Goal: Task Accomplishment & Management: Use online tool/utility

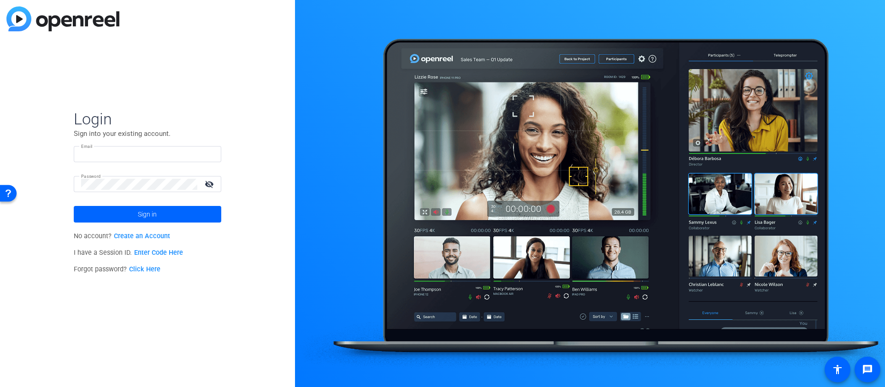
type input "[PERSON_NAME][EMAIL_ADDRESS][PERSON_NAME][DOMAIN_NAME]"
click at [215, 183] on mat-icon "visibility_off" at bounding box center [210, 183] width 22 height 13
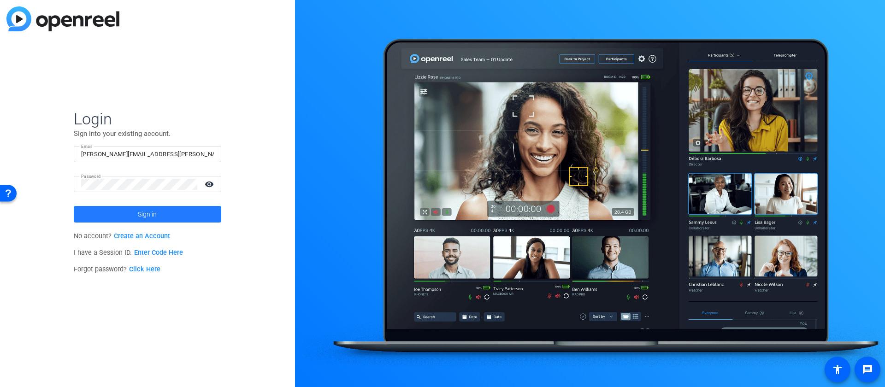
click at [156, 215] on span "Sign in" at bounding box center [147, 214] width 19 height 23
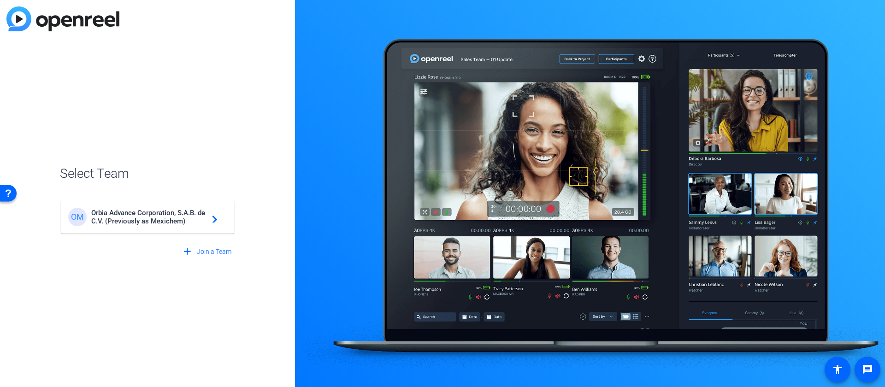
click at [113, 225] on span "Orbia Advance Corporation, S.A.B. de C.V. (Previously as Mexichem)" at bounding box center [148, 217] width 115 height 17
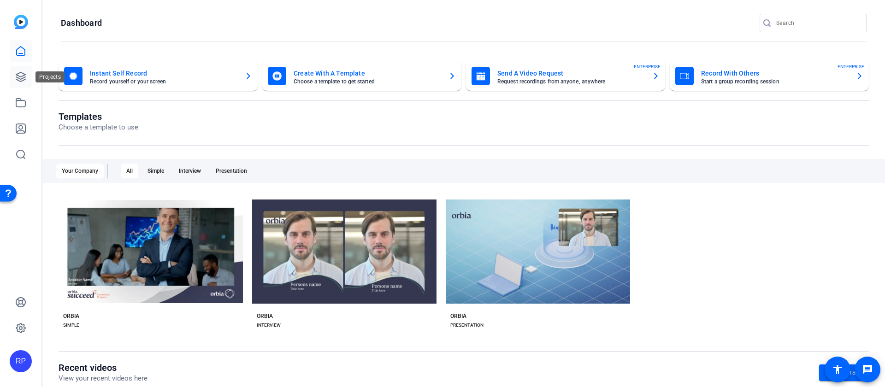
click at [20, 75] on icon at bounding box center [20, 76] width 11 height 11
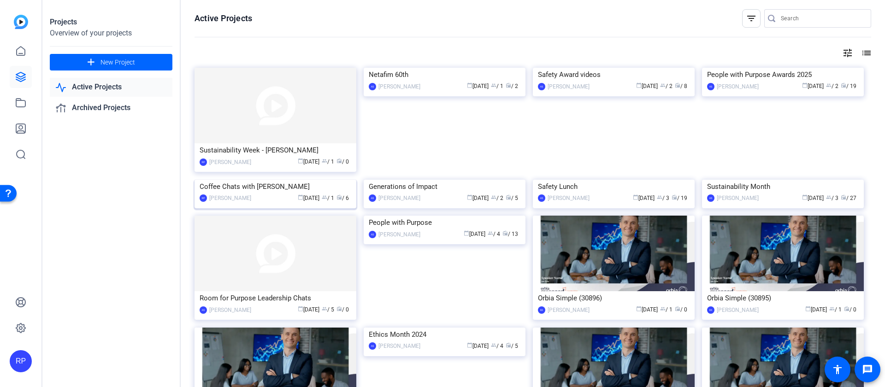
click at [238, 194] on div "Coffee Chats with [PERSON_NAME]" at bounding box center [276, 187] width 152 height 14
click at [110, 65] on span "New Project" at bounding box center [117, 63] width 35 height 10
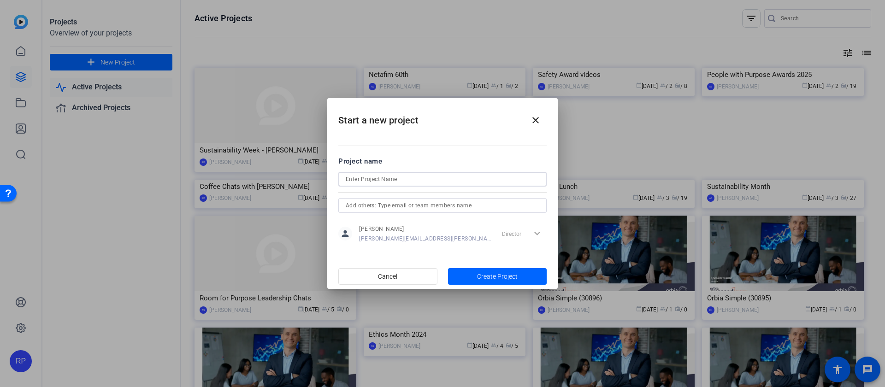
click at [390, 178] on input at bounding box center [443, 179] width 194 height 11
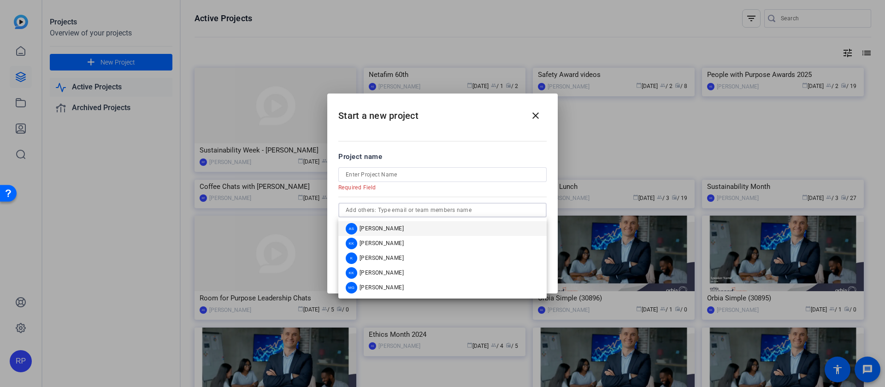
click at [403, 207] on input "text" at bounding box center [443, 210] width 194 height 11
click at [426, 198] on form "Project name Required Field person Rocco Pirillo rocco.pirillo@orbia.com Direct…" at bounding box center [442, 201] width 208 height 98
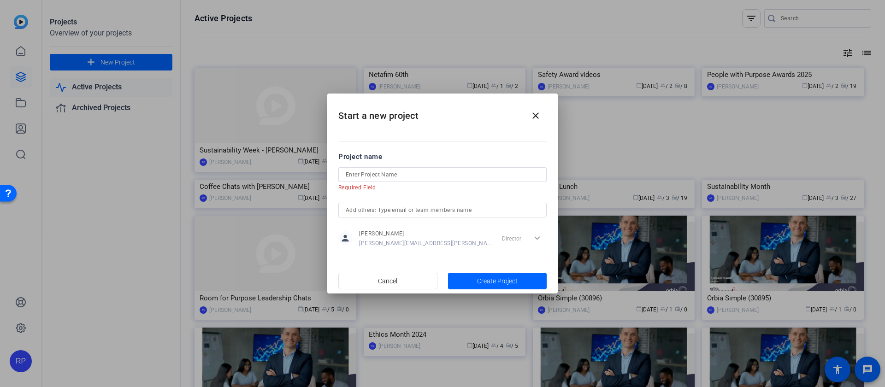
click at [516, 241] on div "Director expand_more" at bounding box center [522, 238] width 48 height 17
click at [536, 236] on div "Director expand_more" at bounding box center [522, 238] width 48 height 17
click at [494, 278] on span "Create Project" at bounding box center [497, 282] width 41 height 10
click at [383, 173] on input at bounding box center [443, 174] width 194 height 11
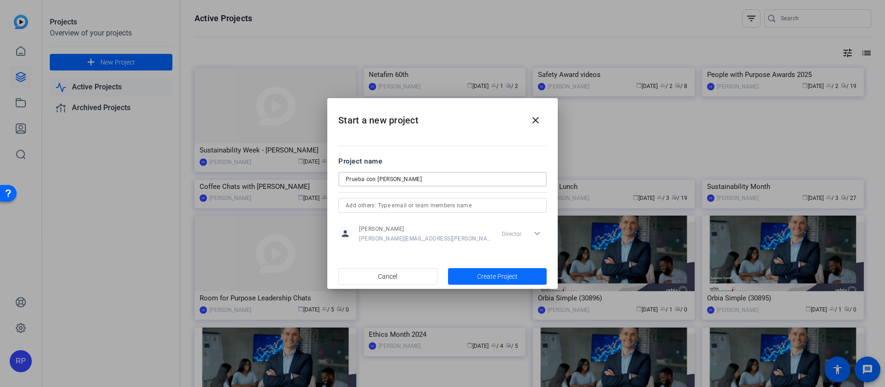
type input "Prueba con [PERSON_NAME]"
click at [501, 276] on span "Create Project" at bounding box center [497, 277] width 41 height 10
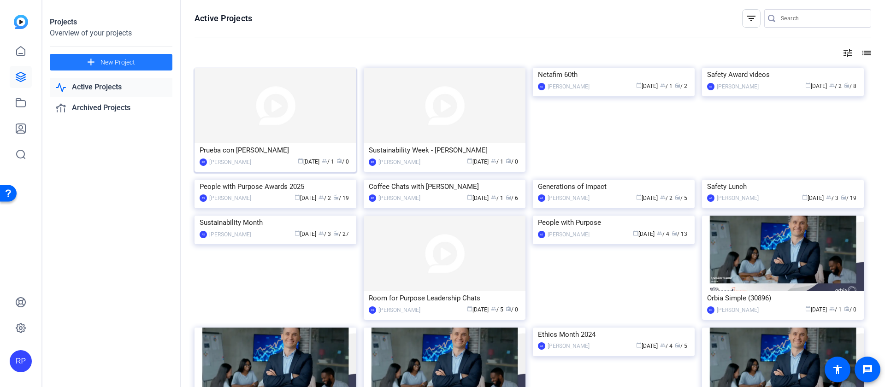
click at [254, 148] on div "Prueba con [PERSON_NAME]" at bounding box center [276, 150] width 152 height 14
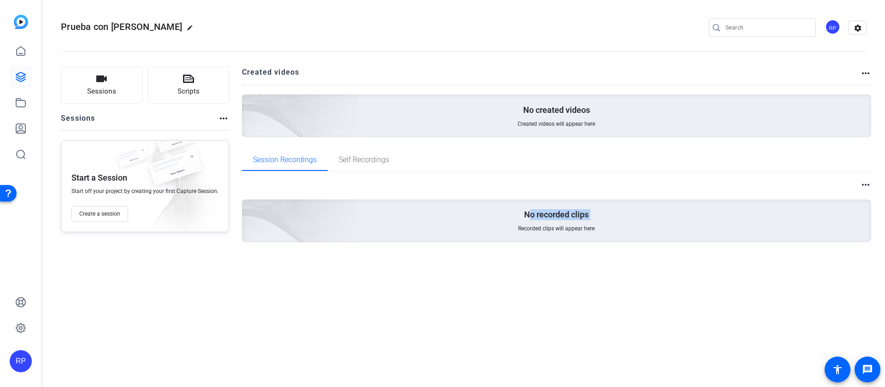
drag, startPoint x: 529, startPoint y: 218, endPoint x: 595, endPoint y: 219, distance: 65.9
click at [595, 219] on div "No recorded clips Recorded clips will appear here" at bounding box center [557, 221] width 630 height 43
click at [105, 216] on span "Create a session" at bounding box center [99, 213] width 41 height 7
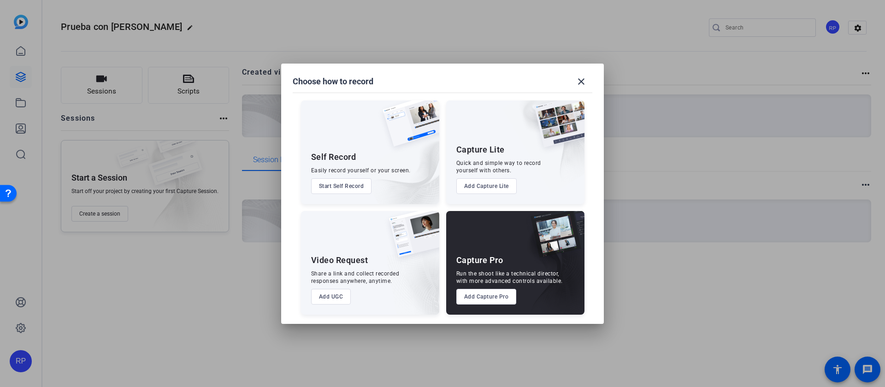
click at [500, 292] on button "Add Capture Pro" at bounding box center [486, 297] width 60 height 16
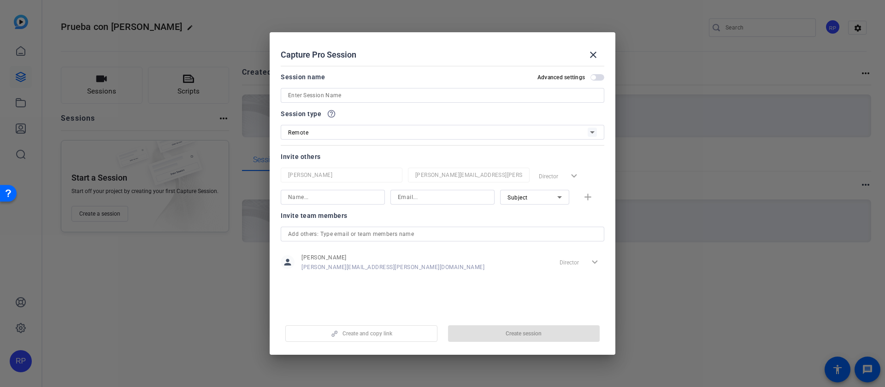
click at [316, 95] on input at bounding box center [442, 95] width 309 height 11
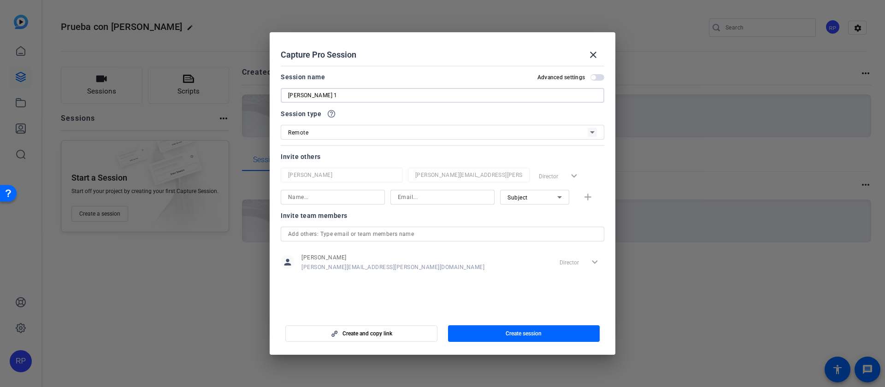
type input "[PERSON_NAME] 1"
click at [321, 134] on div "Remote" at bounding box center [438, 133] width 300 height 12
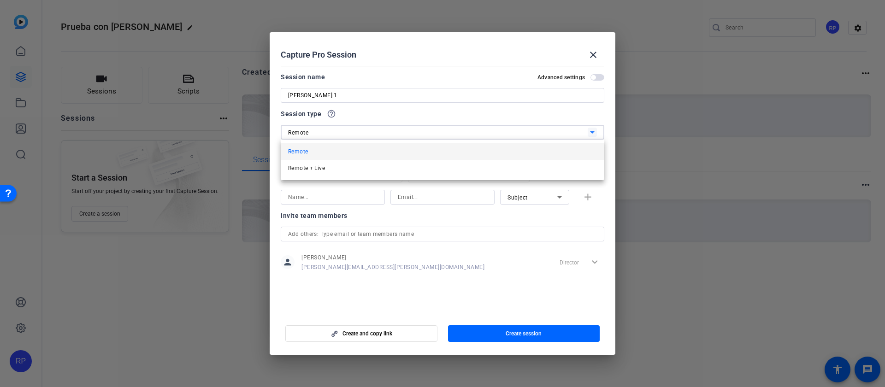
click at [321, 156] on mat-option "Remote" at bounding box center [443, 151] width 324 height 17
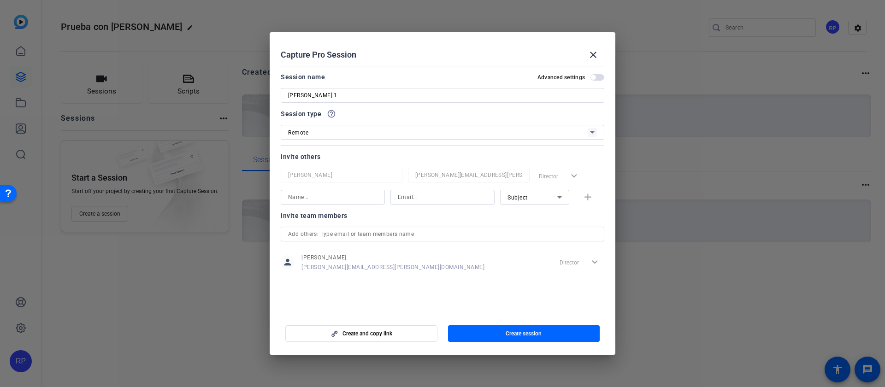
click at [537, 176] on div "Rocco Pirillo rocco.pirillo@orbia.com Director expand_more" at bounding box center [443, 176] width 324 height 17
click at [313, 195] on input at bounding box center [332, 197] width 89 height 11
type input "begona"
click at [435, 198] on input at bounding box center [442, 197] width 89 height 11
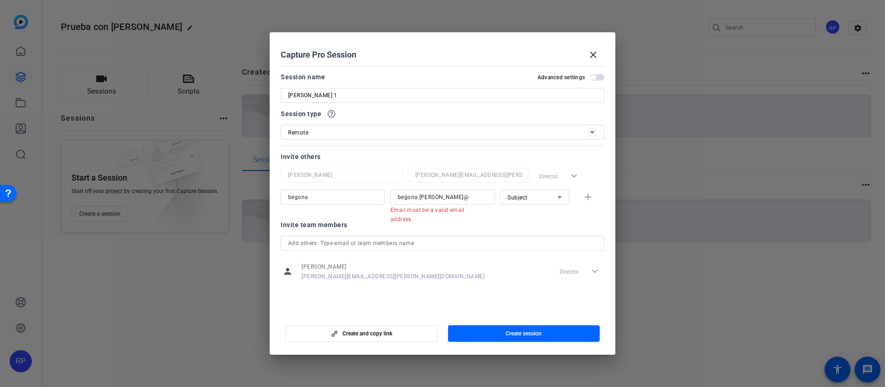
click at [450, 205] on mat-error "Email must be a valid email address." at bounding box center [438, 214] width 97 height 19
click at [456, 201] on input "begona.tenorio@" at bounding box center [442, 197] width 89 height 11
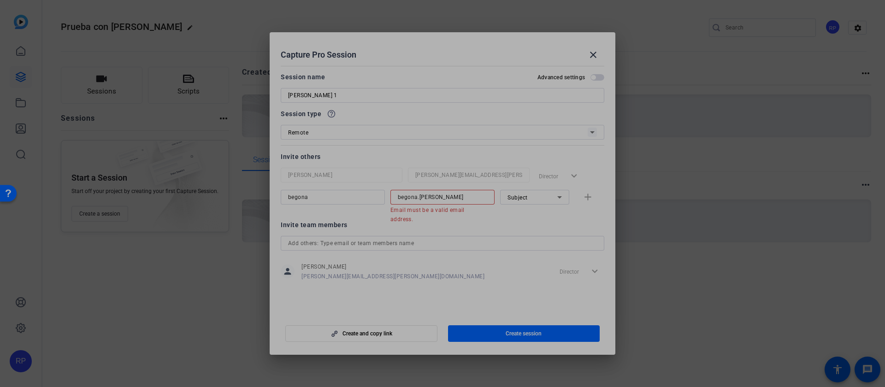
click at [456, 201] on input "begona.tenorio" at bounding box center [442, 197] width 89 height 11
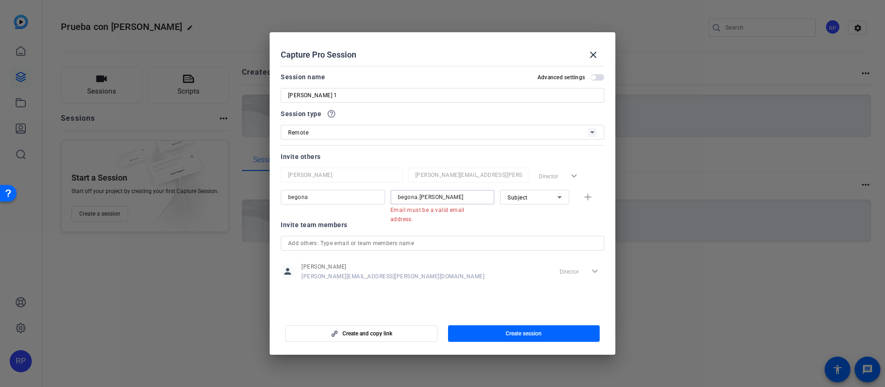
click at [456, 201] on input "begona.tenorio" at bounding box center [442, 197] width 89 height 11
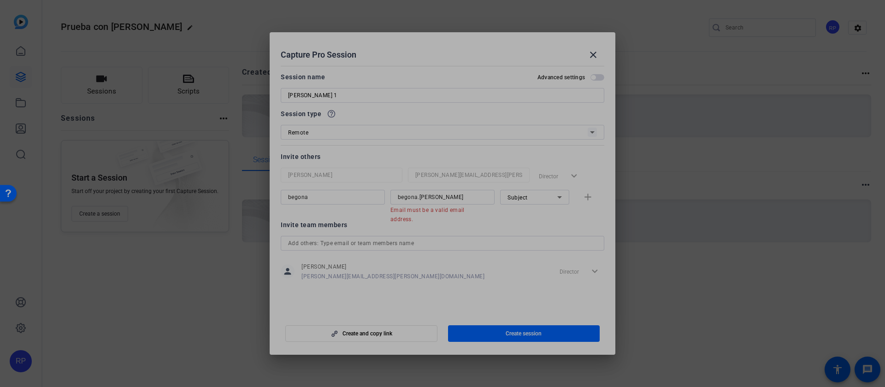
click at [442, 186] on div at bounding box center [469, 188] width 122 height 10
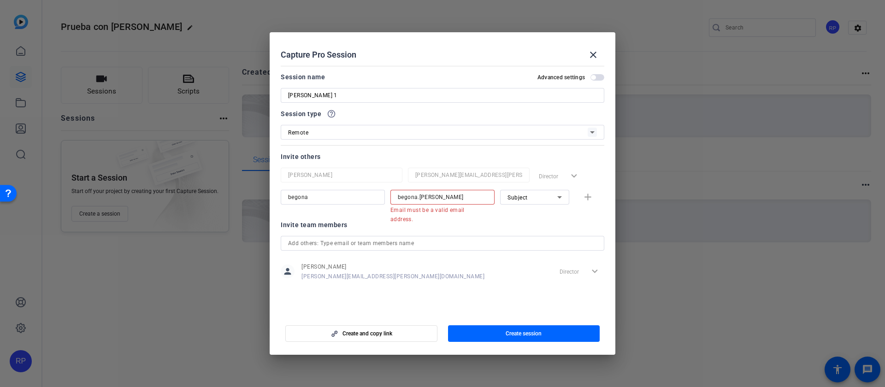
drag, startPoint x: 438, startPoint y: 198, endPoint x: 444, endPoint y: 198, distance: 6.0
click at [439, 198] on input "begona.tenorio" at bounding box center [442, 197] width 89 height 11
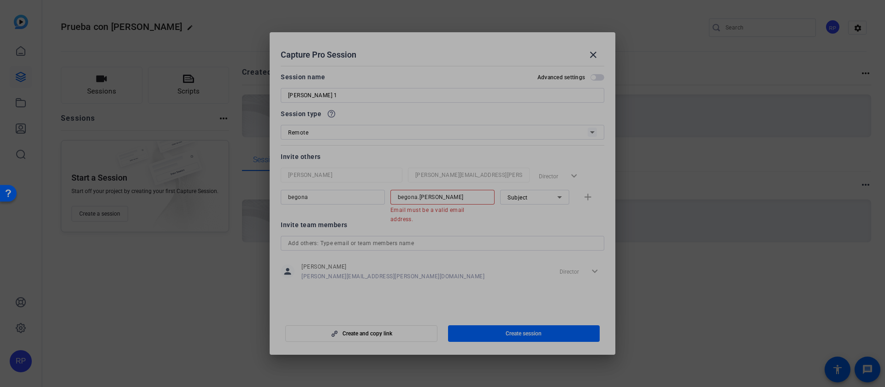
click at [458, 198] on input "begona.tenorio" at bounding box center [442, 197] width 89 height 11
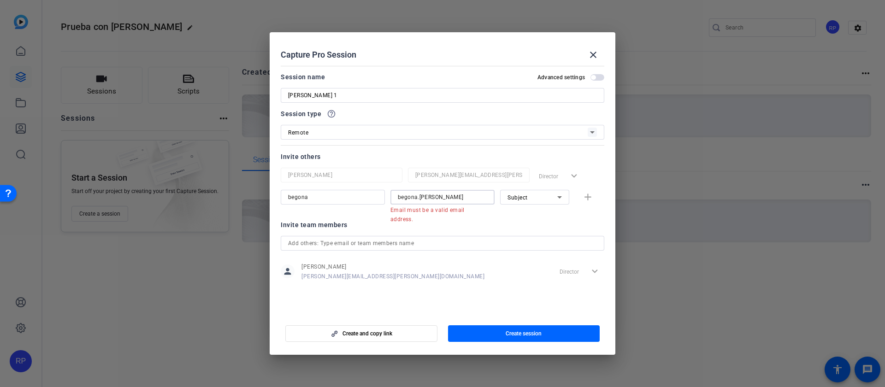
click at [455, 199] on input "begona.tenorio" at bounding box center [442, 197] width 89 height 11
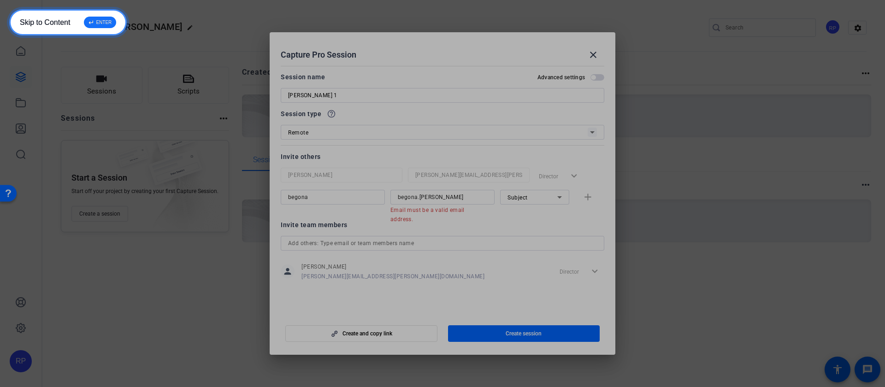
click at [88, 22] on div "↵ ENTER" at bounding box center [100, 23] width 32 height 12
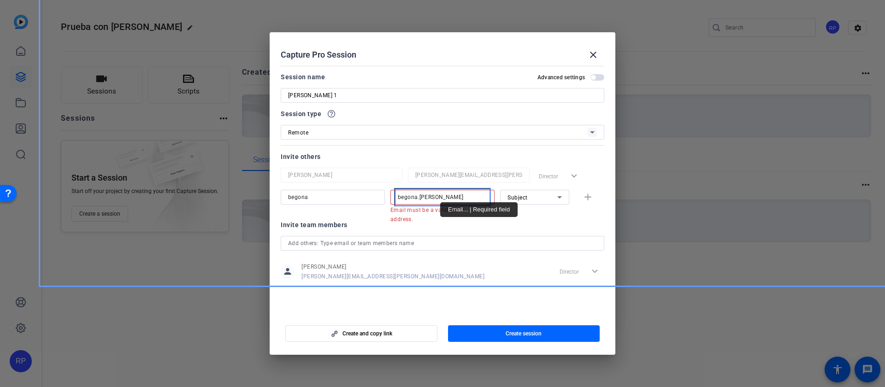
click at [442, 201] on input "begona.tenorio" at bounding box center [442, 197] width 89 height 11
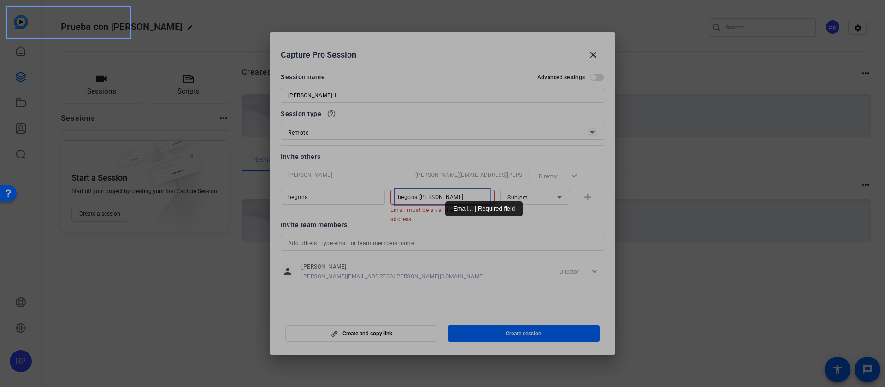
click at [449, 199] on input "begona.tenorio" at bounding box center [442, 197] width 89 height 11
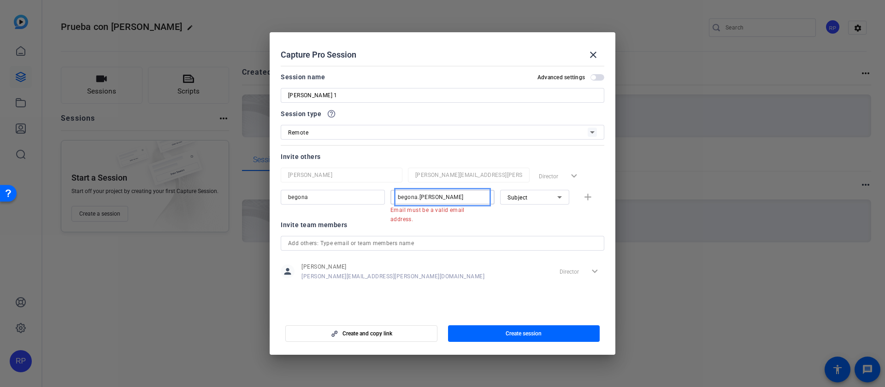
paste input "@"
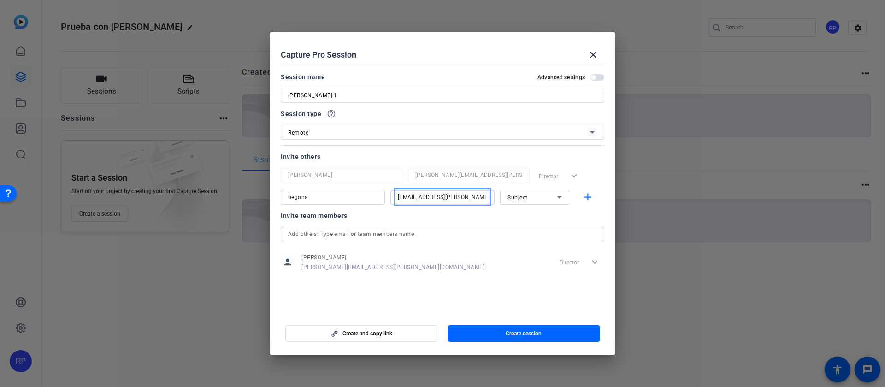
type input "[EMAIL_ADDRESS][PERSON_NAME][DOMAIN_NAME]"
click at [521, 213] on div at bounding box center [534, 210] width 69 height 10
click at [561, 198] on icon at bounding box center [559, 197] width 11 height 11
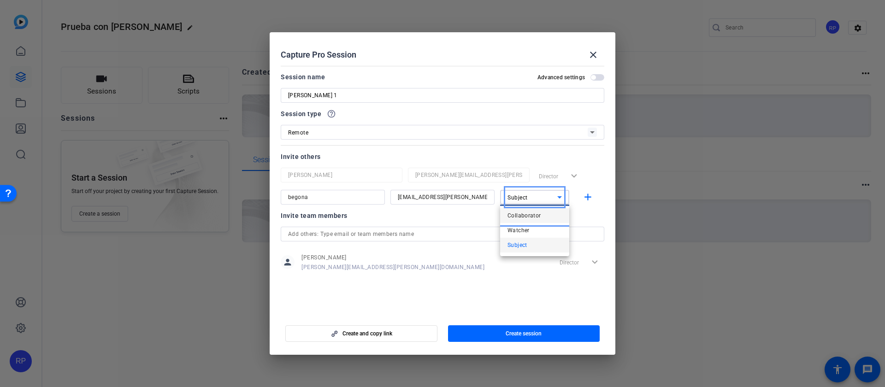
click at [540, 215] on mat-option "Collaborator" at bounding box center [534, 215] width 69 height 15
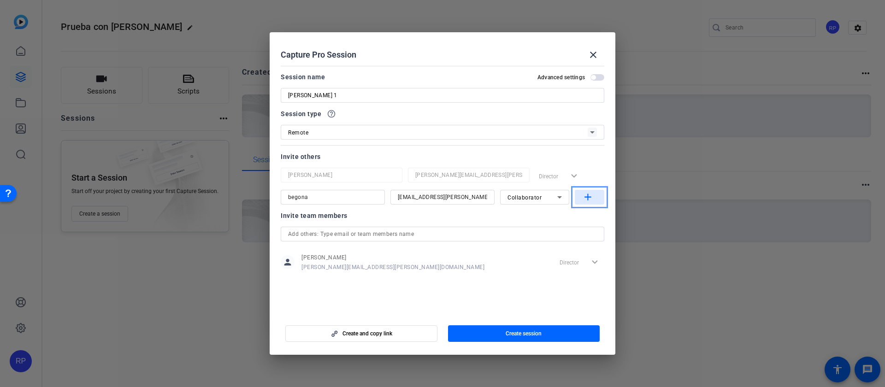
click at [587, 198] on mat-icon "add" at bounding box center [588, 198] width 12 height 12
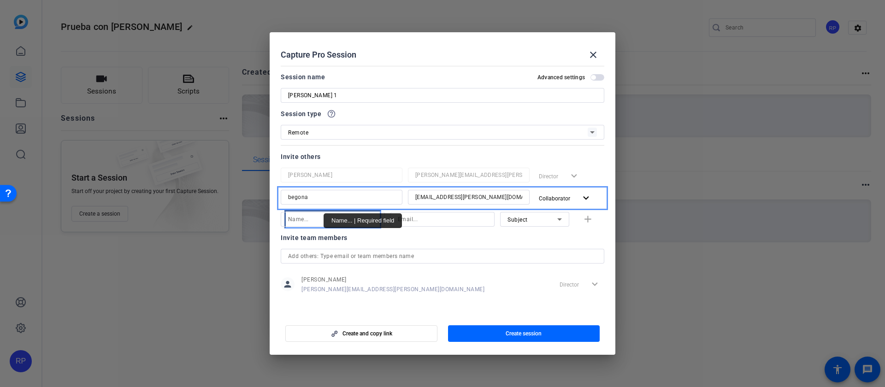
click at [315, 221] on input "Name..." at bounding box center [332, 219] width 89 height 11
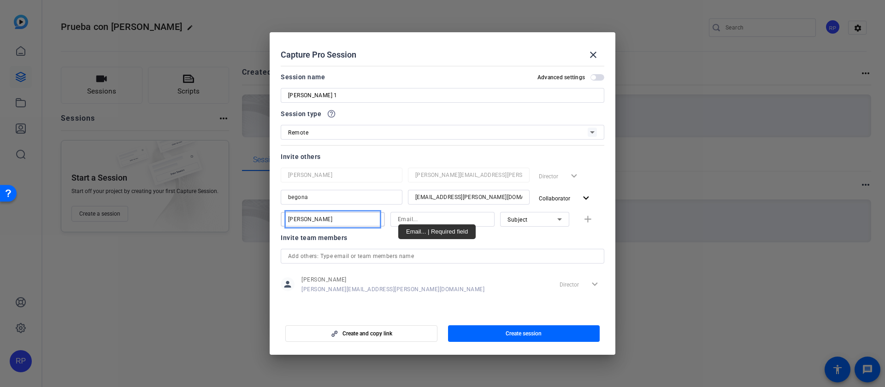
type input "olga"
click at [420, 222] on input "Email..." at bounding box center [442, 219] width 89 height 11
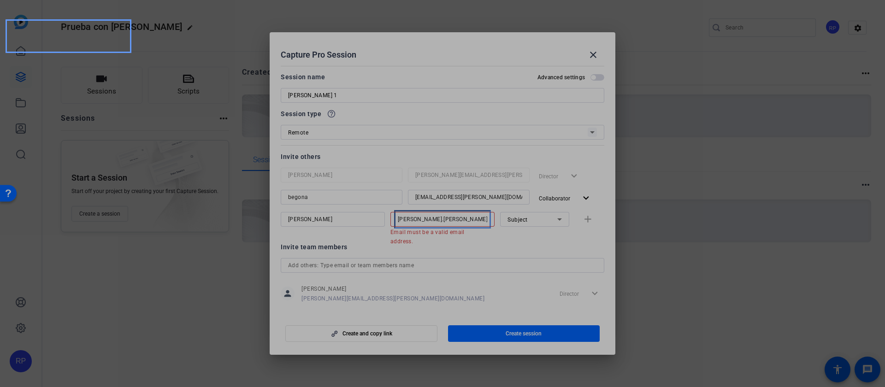
click at [422, 224] on input "Olga.jimenez" at bounding box center [442, 219] width 89 height 11
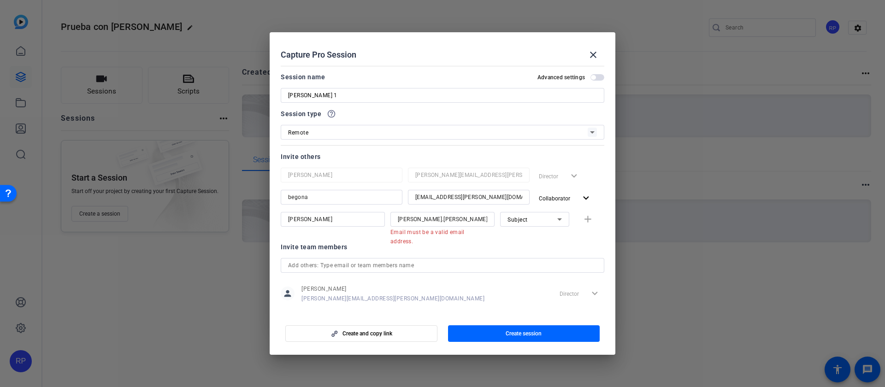
click at [451, 227] on mat-error "Email must be a valid email address." at bounding box center [438, 236] width 97 height 19
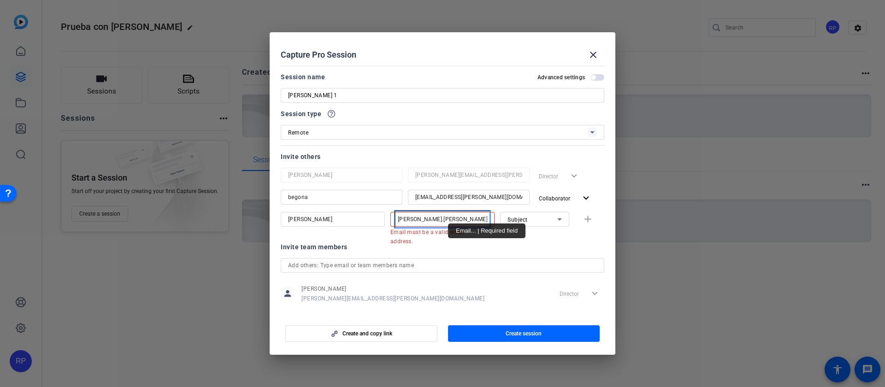
click at [446, 222] on input "Olga.jimenez" at bounding box center [442, 219] width 89 height 11
paste input "@"
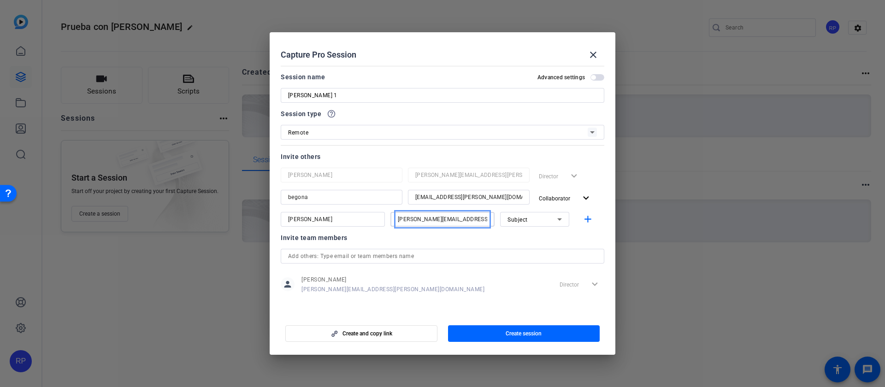
type input "Olga.jimenez@orbia.com"
click at [538, 232] on div at bounding box center [534, 232] width 69 height 10
click at [536, 225] on div "Subject" at bounding box center [533, 220] width 50 height 12
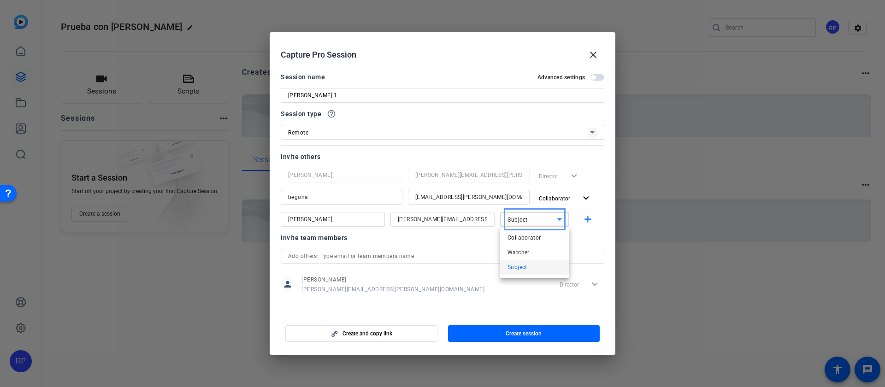
click at [600, 235] on div at bounding box center [442, 193] width 885 height 387
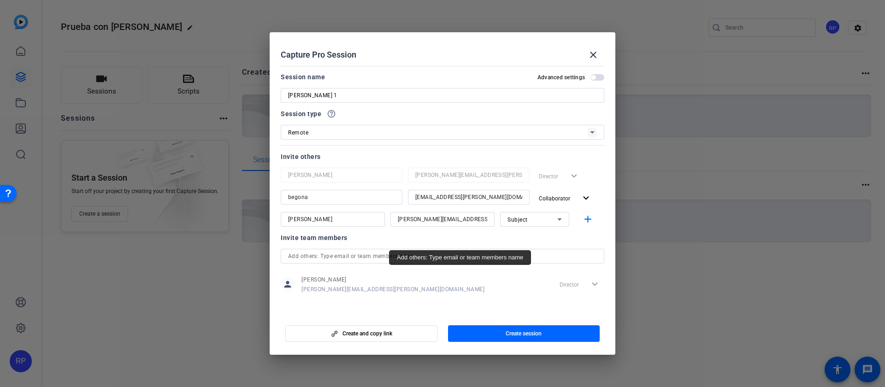
scroll to position [1, 0]
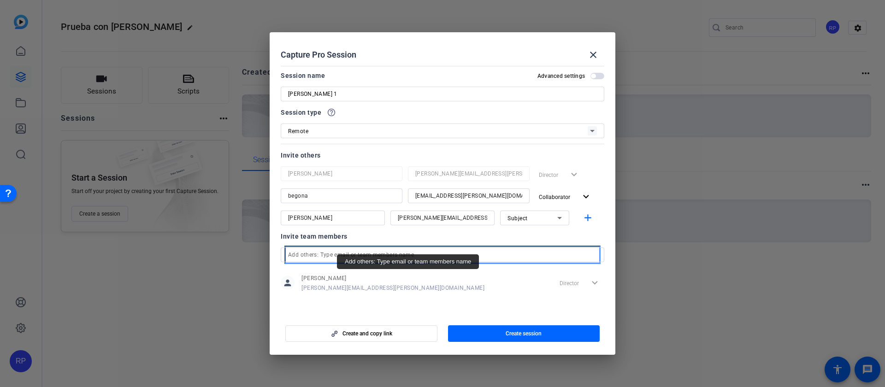
click at [337, 255] on input "Add others: Type email or team members name" at bounding box center [442, 254] width 309 height 11
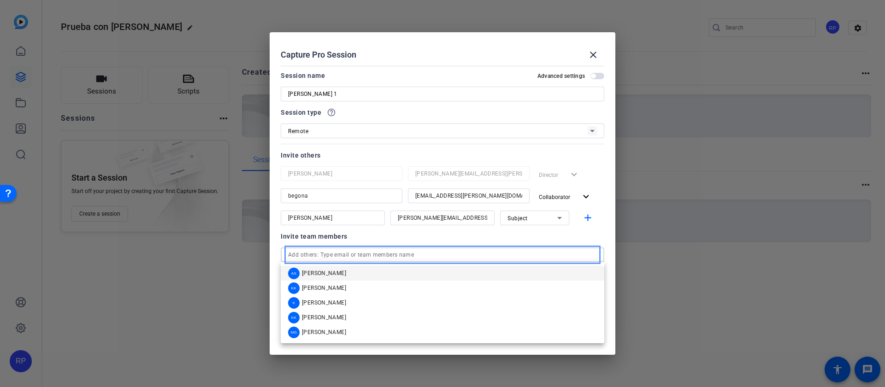
click at [387, 241] on div "Invite team members" at bounding box center [443, 236] width 324 height 11
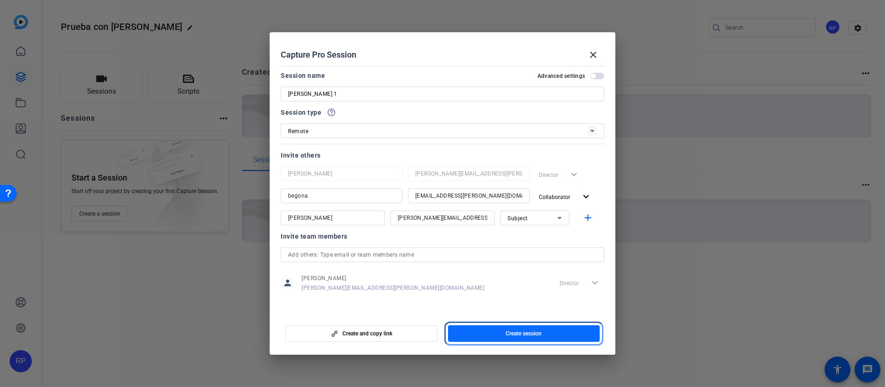
click at [522, 329] on span "button" at bounding box center [524, 334] width 152 height 22
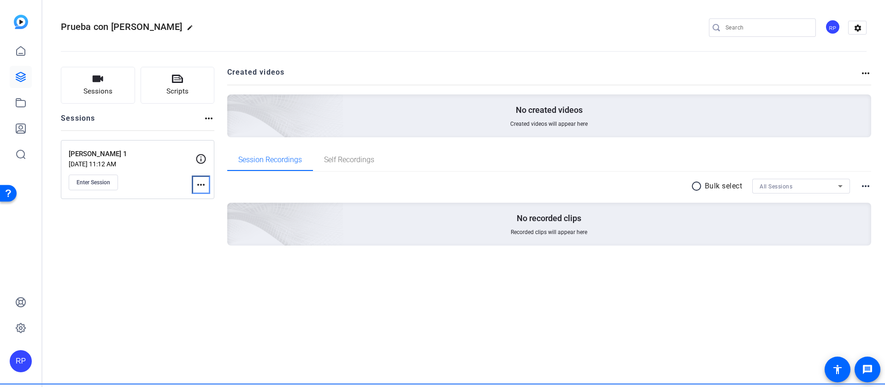
click at [199, 183] on mat-icon "more_horiz" at bounding box center [200, 184] width 11 height 11
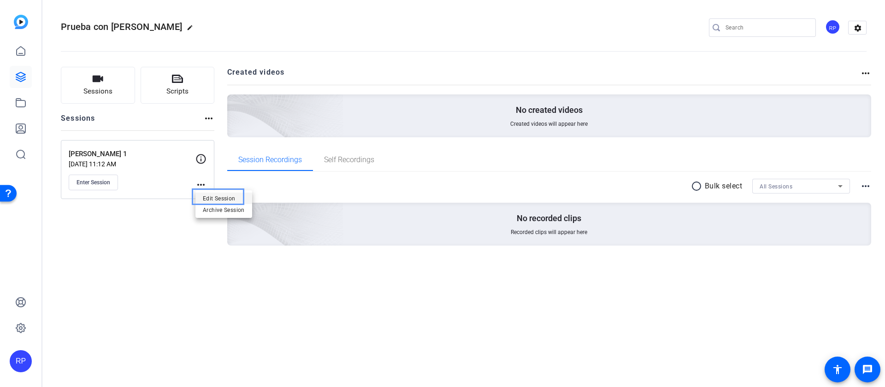
click at [213, 199] on span "Edit Session" at bounding box center [224, 198] width 42 height 11
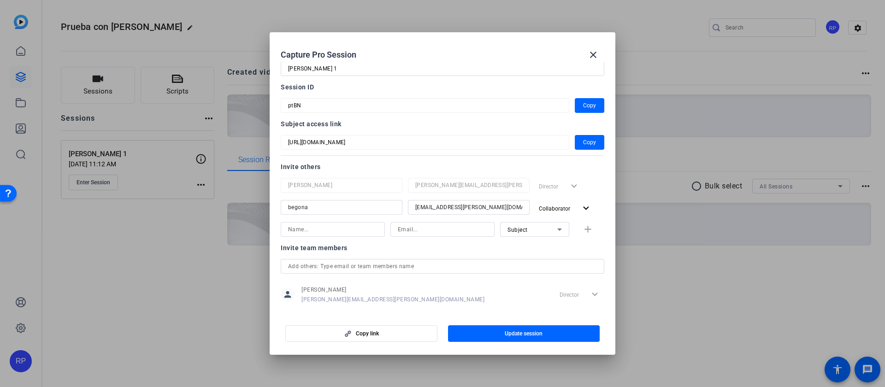
scroll to position [0, 0]
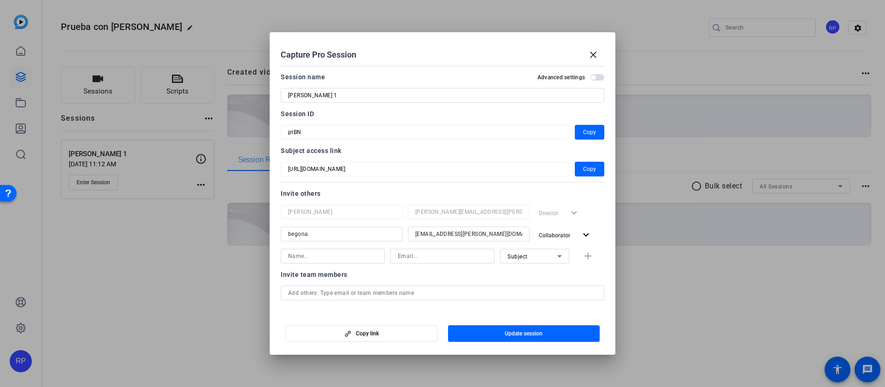
drag, startPoint x: 282, startPoint y: 114, endPoint x: 319, endPoint y: 112, distance: 36.9
click at [319, 112] on div "Session name Advanced settings Laura sesion 1 Session ID ptBN Copy Subject acce…" at bounding box center [443, 206] width 324 height 271
drag, startPoint x: 281, startPoint y: 152, endPoint x: 343, endPoint y: 151, distance: 62.2
click at [343, 151] on div "Subject access link" at bounding box center [443, 150] width 324 height 11
click at [593, 170] on span "Copy" at bounding box center [589, 169] width 13 height 11
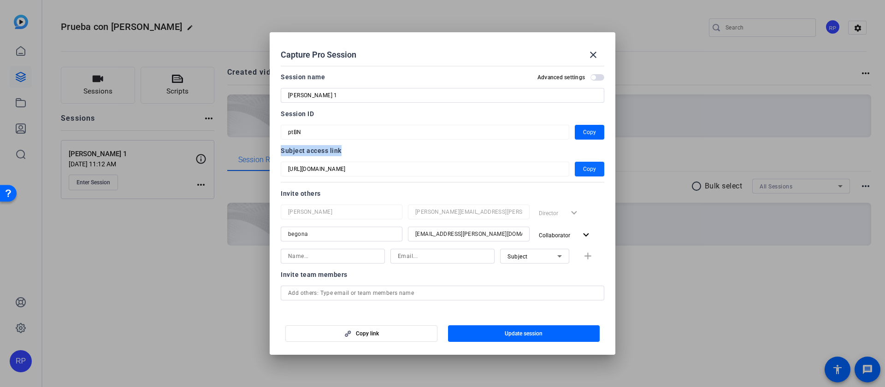
copy div "Subject access link"
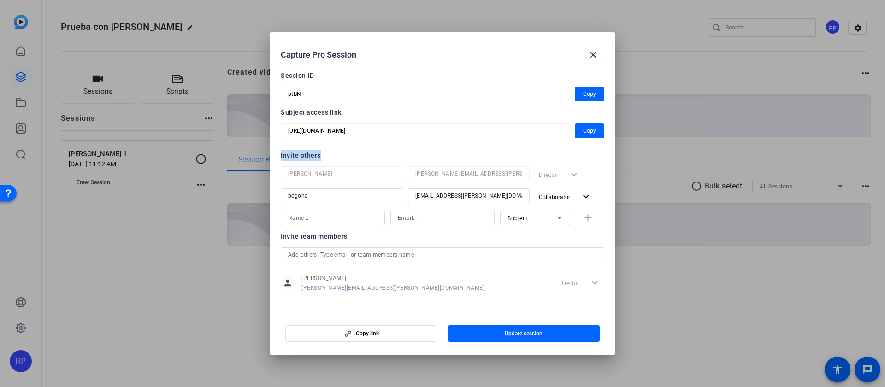
drag, startPoint x: 280, startPoint y: 157, endPoint x: 322, endPoint y: 155, distance: 42.0
click at [322, 155] on mat-dialog-content "Session name Advanced settings Laura sesion 1 Session ID ptBN Copy Subject acce…" at bounding box center [443, 188] width 346 height 252
drag, startPoint x: 591, startPoint y: 59, endPoint x: 288, endPoint y: 124, distance: 310.0
click at [591, 59] on mat-icon "close" at bounding box center [593, 54] width 11 height 11
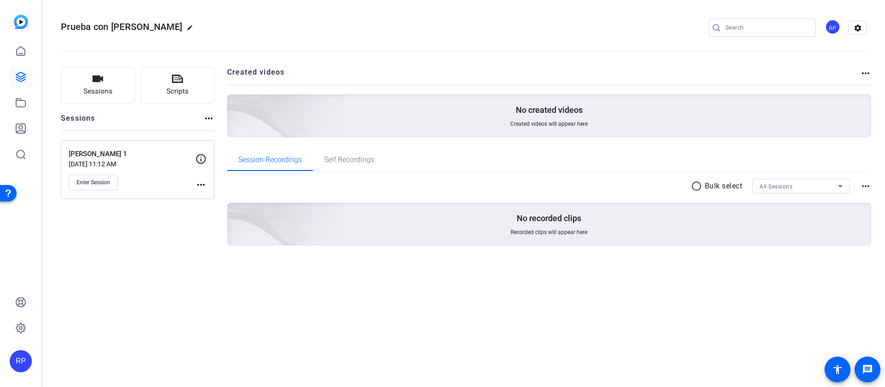
click at [202, 188] on mat-icon "more_horiz" at bounding box center [200, 184] width 11 height 11
click at [217, 197] on span "Edit Session" at bounding box center [224, 198] width 42 height 11
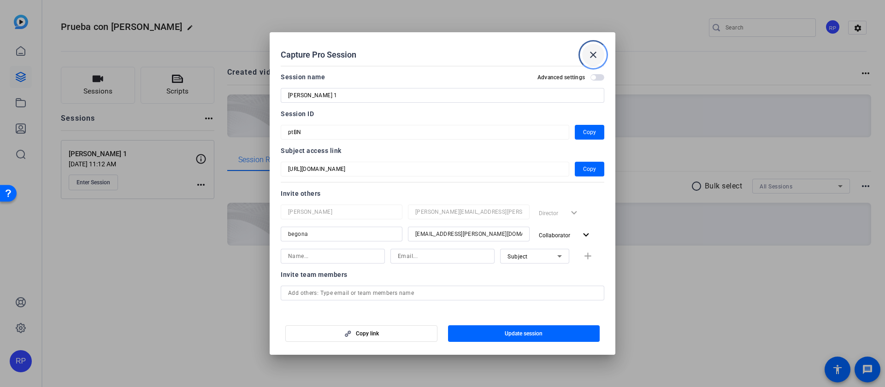
click at [597, 59] on mat-icon "close" at bounding box center [593, 54] width 11 height 11
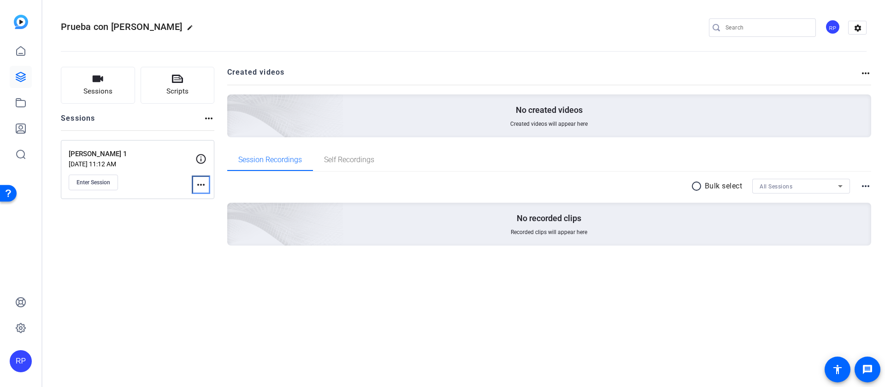
click at [203, 183] on mat-icon "more_horiz" at bounding box center [200, 184] width 11 height 11
click at [219, 197] on span "Edit Session" at bounding box center [224, 198] width 42 height 11
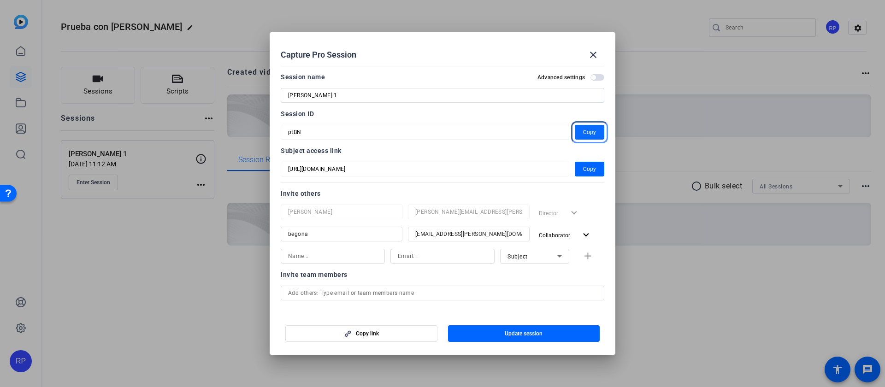
click at [587, 135] on span "Copy" at bounding box center [589, 132] width 13 height 11
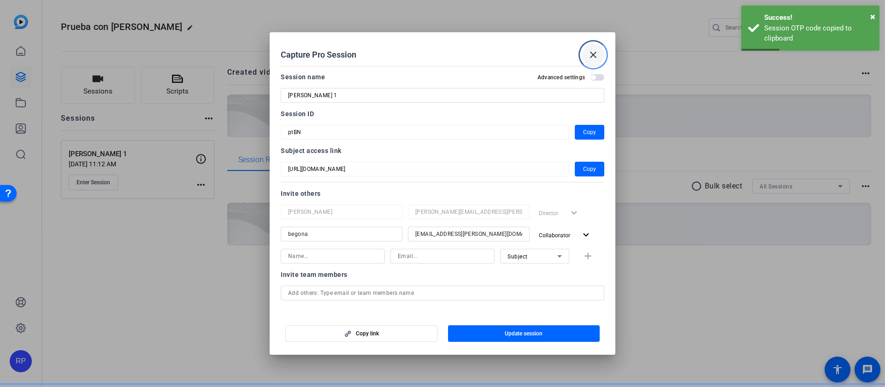
click at [588, 49] on mat-icon "close" at bounding box center [593, 54] width 11 height 11
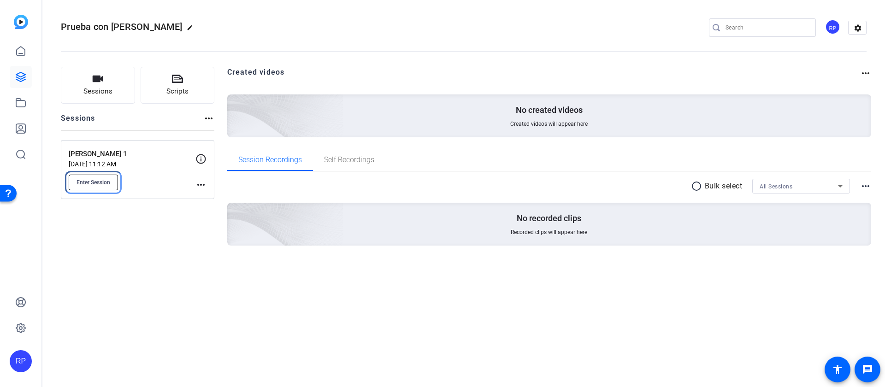
click at [101, 184] on span "Enter Session" at bounding box center [94, 182] width 34 height 7
click at [19, 77] on icon at bounding box center [20, 76] width 11 height 11
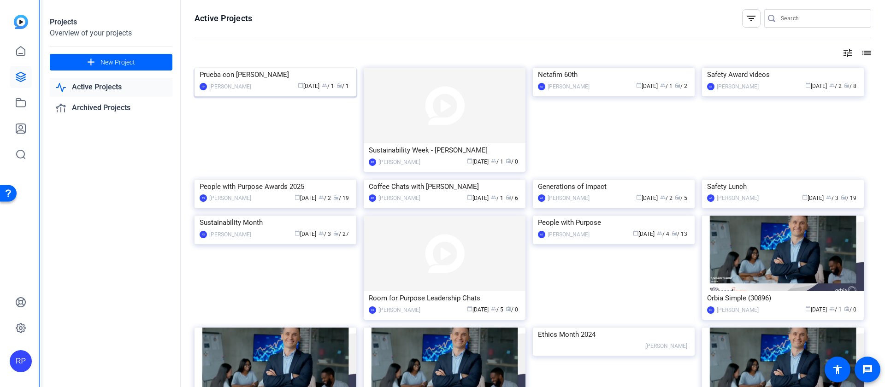
click at [295, 68] on img at bounding box center [276, 68] width 162 height 0
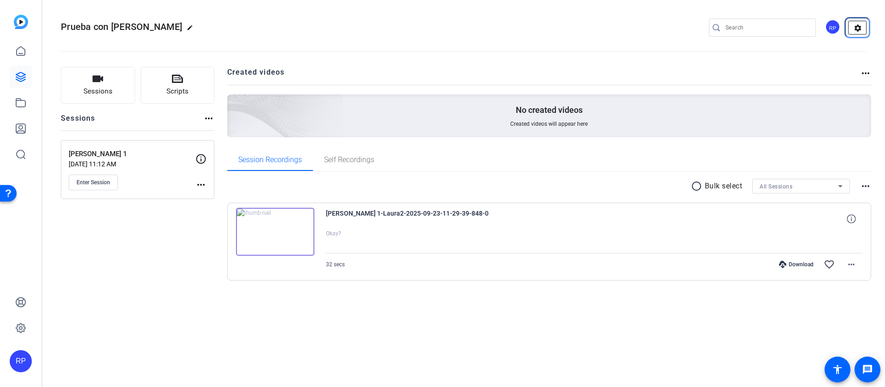
click at [857, 29] on mat-icon "settings" at bounding box center [858, 28] width 18 height 14
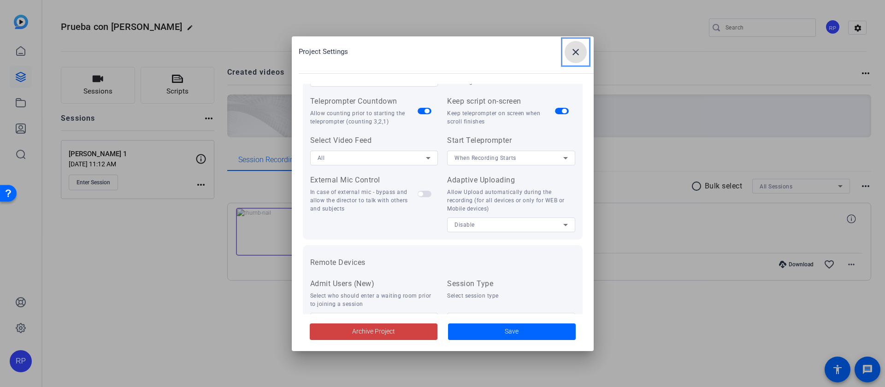
scroll to position [190, 0]
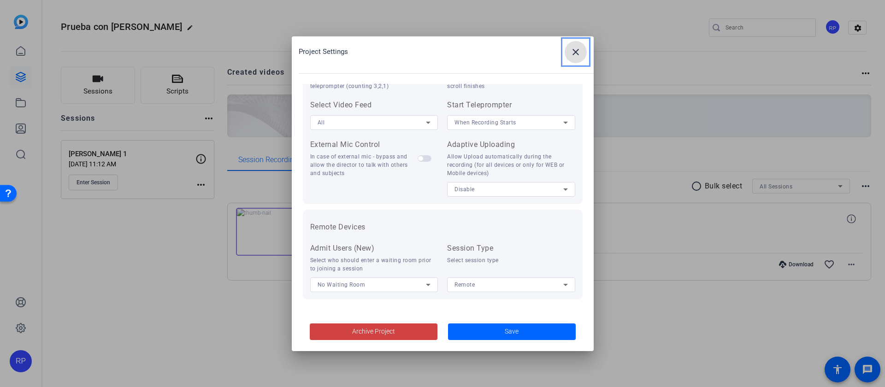
click at [579, 53] on mat-icon "close" at bounding box center [575, 52] width 11 height 11
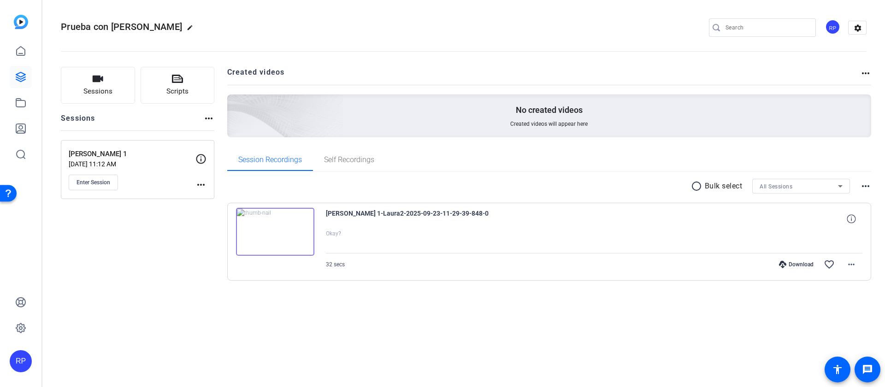
click at [865, 75] on mat-icon "more_horiz" at bounding box center [865, 73] width 11 height 11
click at [861, 26] on div at bounding box center [442, 193] width 885 height 387
click at [860, 29] on mat-icon "settings" at bounding box center [858, 28] width 18 height 14
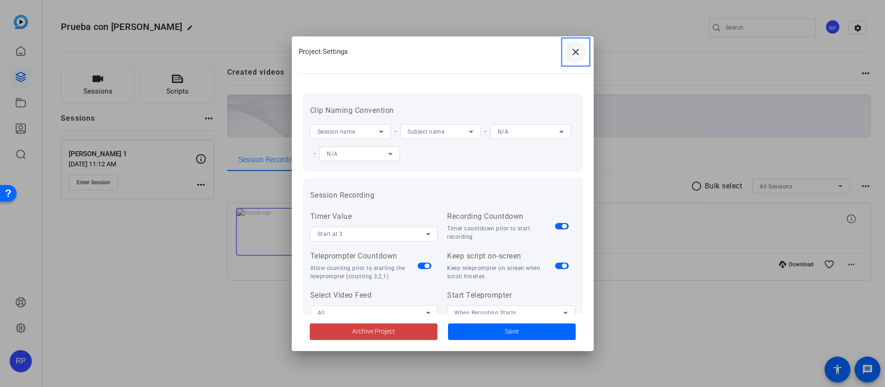
click at [571, 52] on mat-icon "close" at bounding box center [575, 52] width 11 height 11
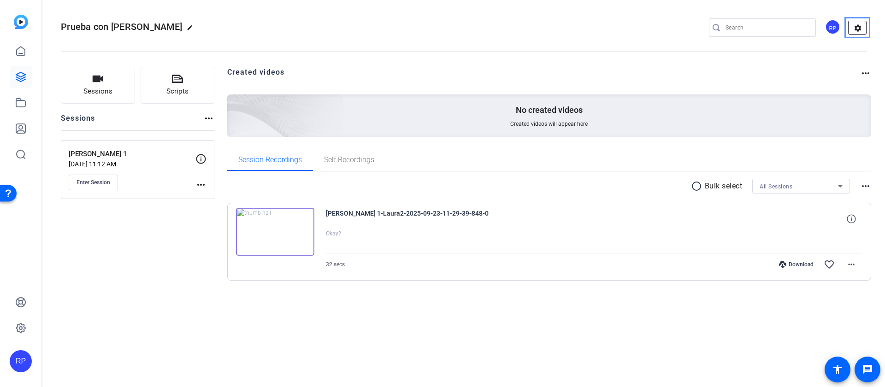
click at [853, 28] on mat-icon "settings" at bounding box center [858, 28] width 18 height 14
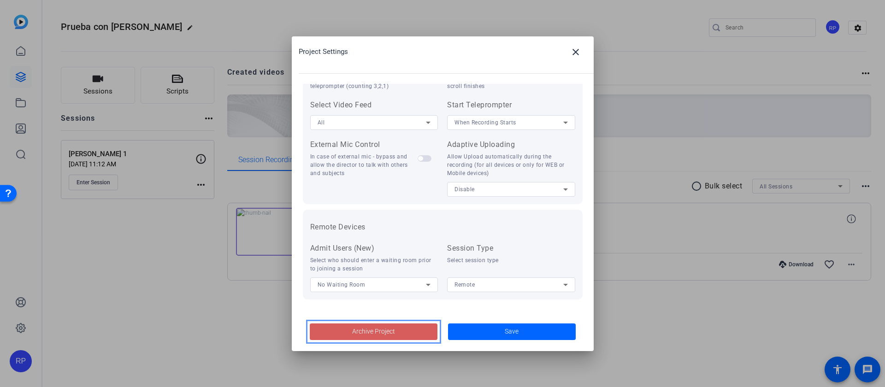
click at [379, 333] on span "Archive Project" at bounding box center [373, 332] width 43 height 10
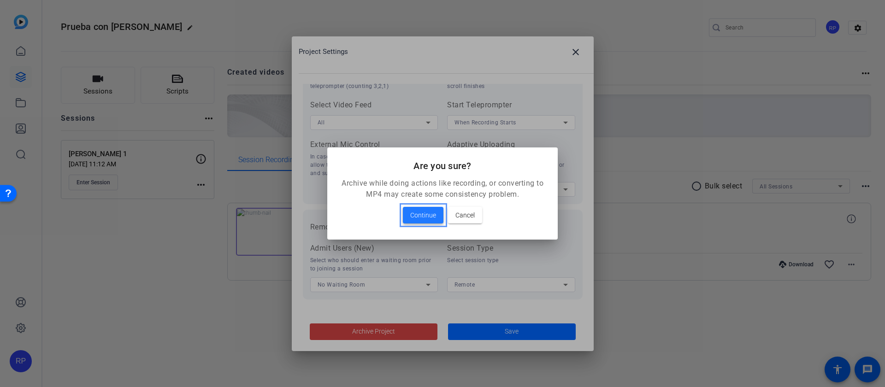
click at [434, 219] on span "Continue" at bounding box center [423, 215] width 26 height 11
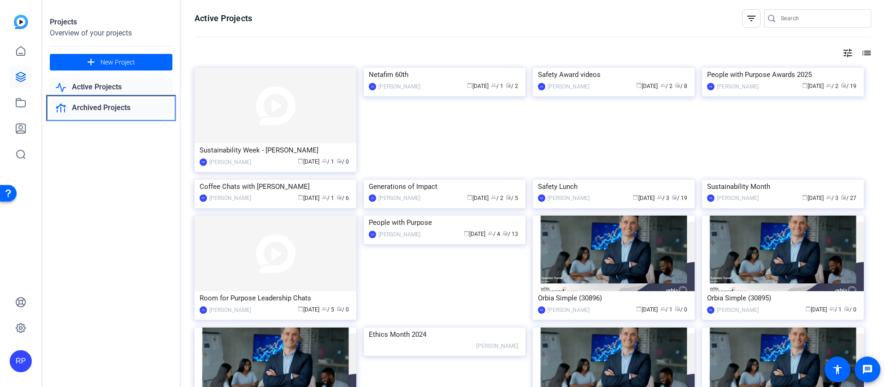
click at [104, 106] on link "Archived Projects" at bounding box center [111, 108] width 123 height 19
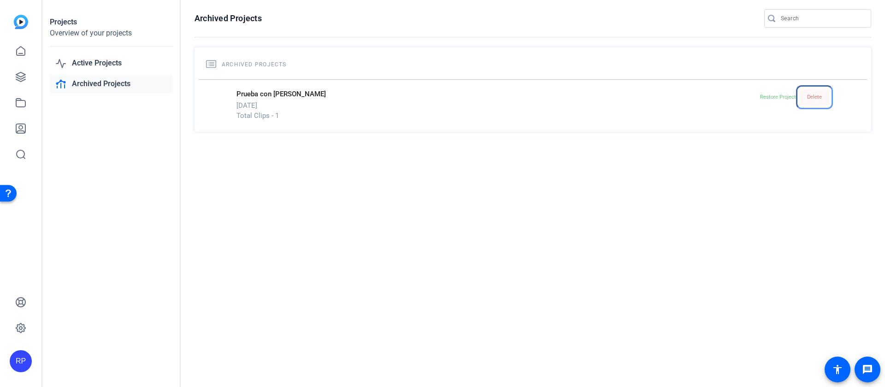
click at [814, 100] on span "Delete" at bounding box center [814, 97] width 15 height 6
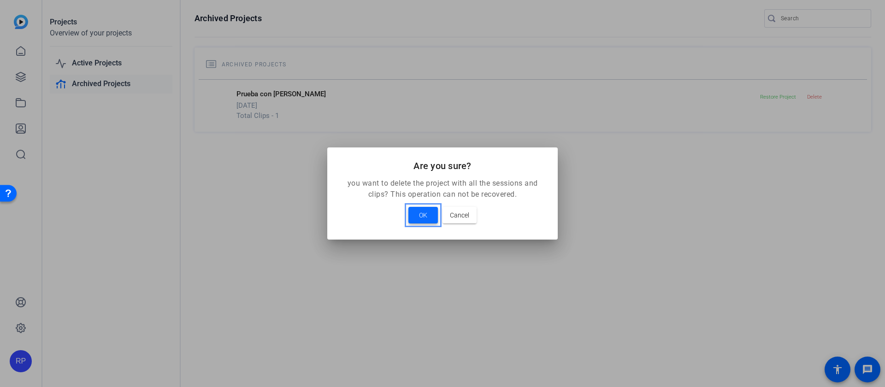
click at [419, 219] on span "OK" at bounding box center [423, 215] width 8 height 11
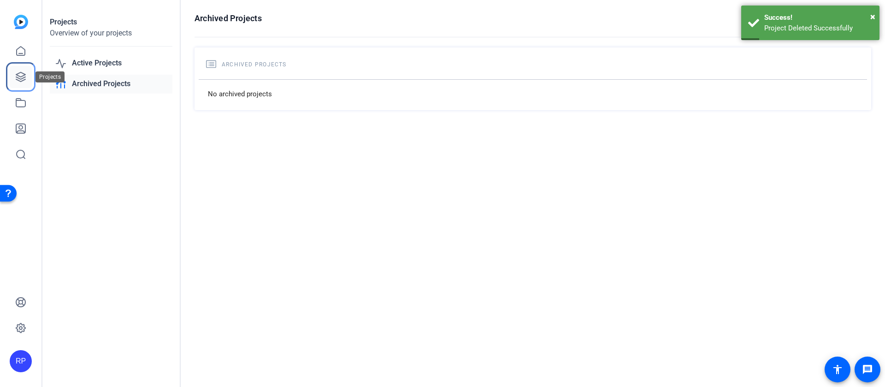
click at [28, 84] on link at bounding box center [21, 77] width 22 height 22
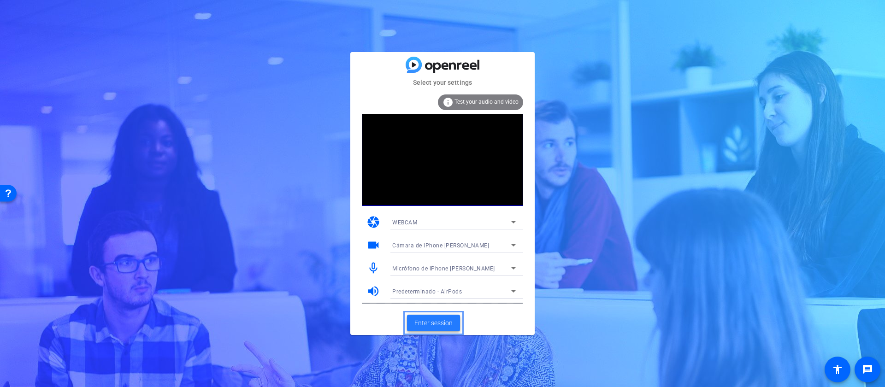
click at [437, 324] on span "Enter session" at bounding box center [433, 324] width 38 height 10
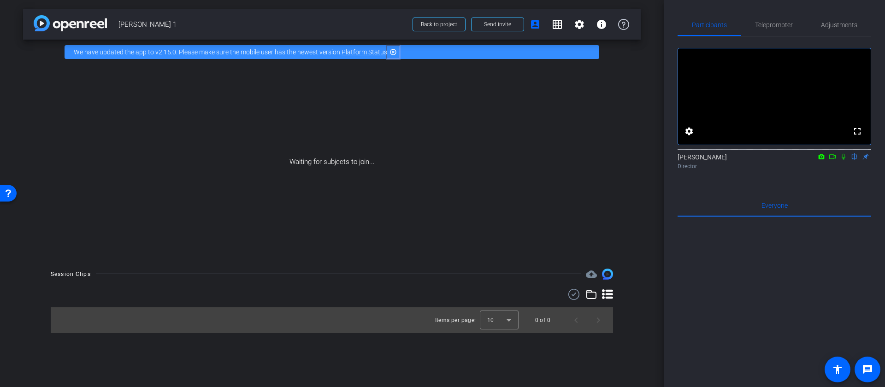
click at [394, 53] on mat-icon "highlight_off" at bounding box center [393, 51] width 7 height 7
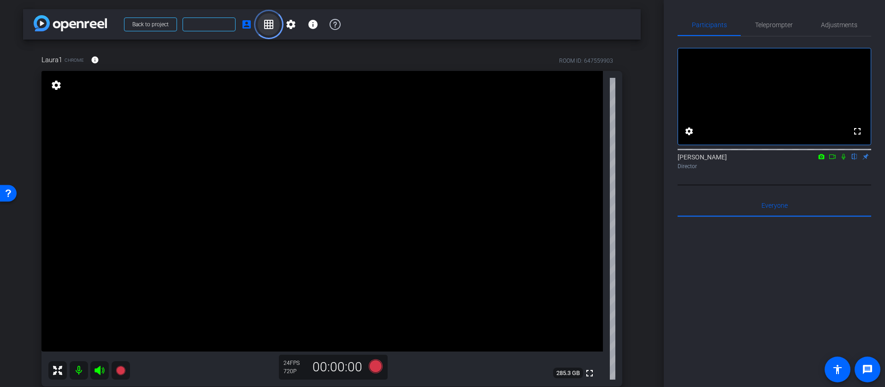
click at [271, 29] on mat-icon "grid_on" at bounding box center [268, 24] width 11 height 11
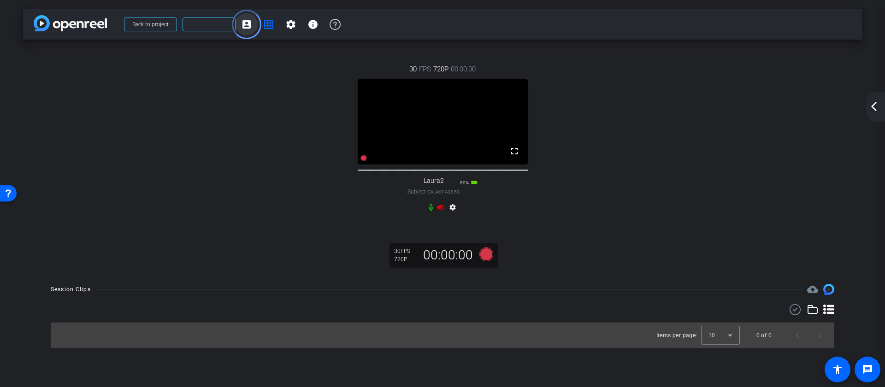
click at [249, 28] on mat-icon "account_box" at bounding box center [246, 24] width 11 height 11
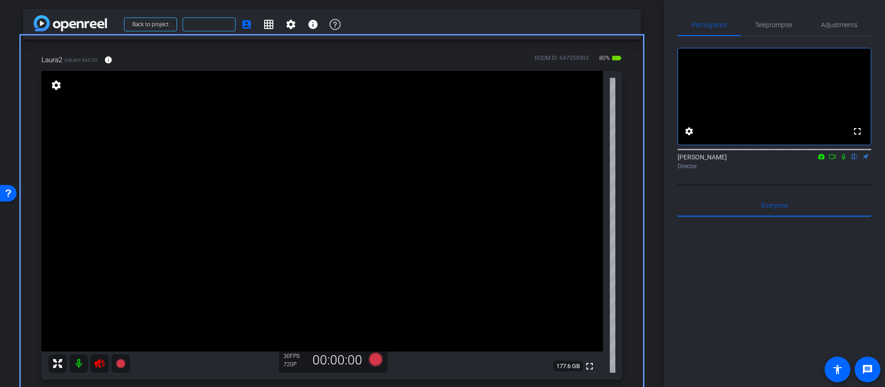
scroll to position [2, 0]
click at [831, 160] on icon "Video" at bounding box center [832, 157] width 7 height 6
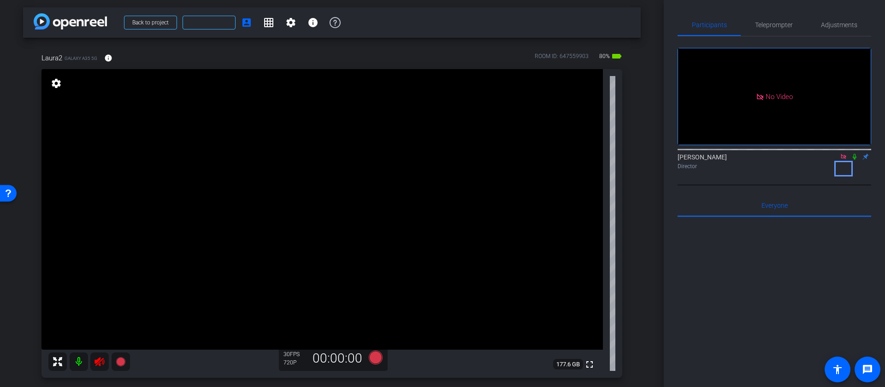
click at [844, 160] on icon "Color" at bounding box center [843, 157] width 7 height 6
click at [835, 26] on span "Adjustments" at bounding box center [839, 25] width 36 height 6
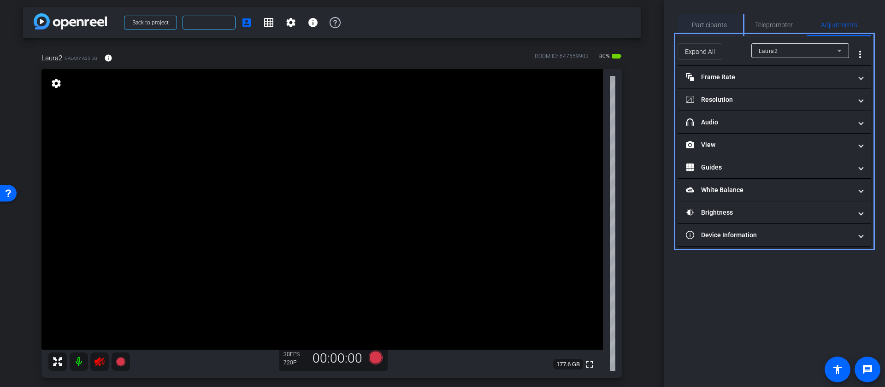
click at [701, 27] on span "Participants" at bounding box center [709, 25] width 35 height 6
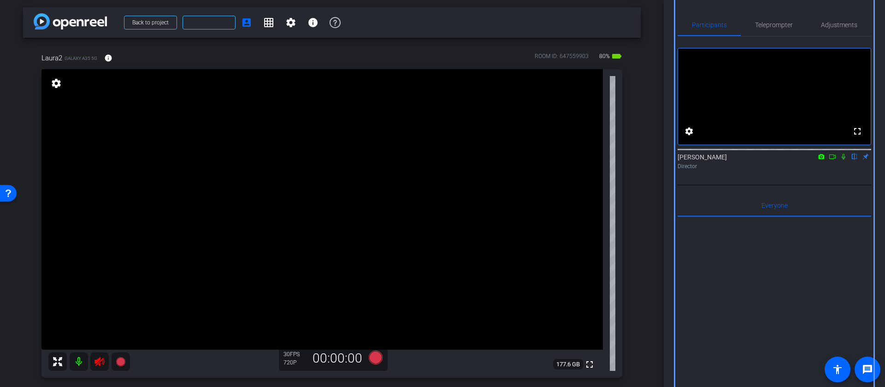
scroll to position [36, 0]
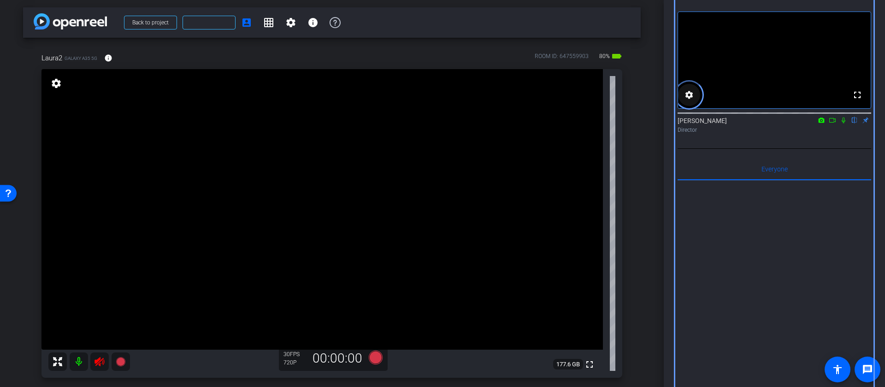
click at [686, 100] on mat-icon "settings" at bounding box center [689, 94] width 11 height 11
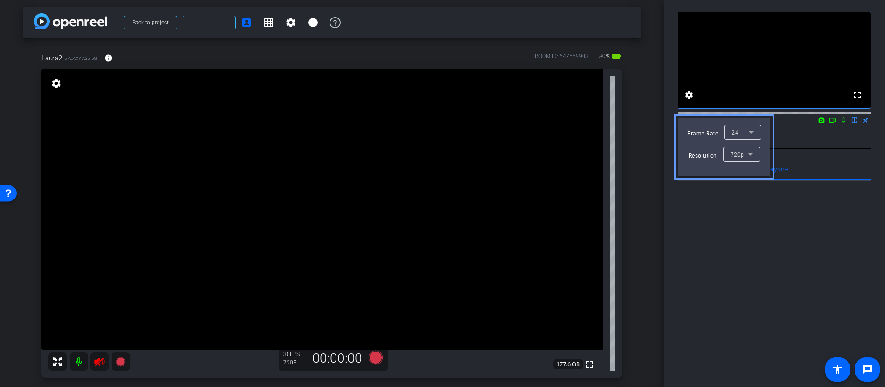
click at [812, 148] on div at bounding box center [442, 193] width 885 height 387
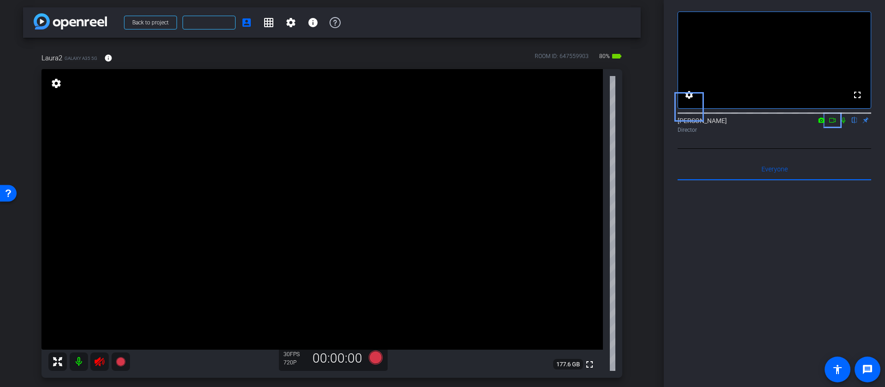
click at [830, 124] on icon "Video" at bounding box center [832, 120] width 7 height 6
click at [845, 123] on icon at bounding box center [843, 120] width 5 height 5
click at [103, 362] on icon "Remove" at bounding box center [100, 362] width 10 height 9
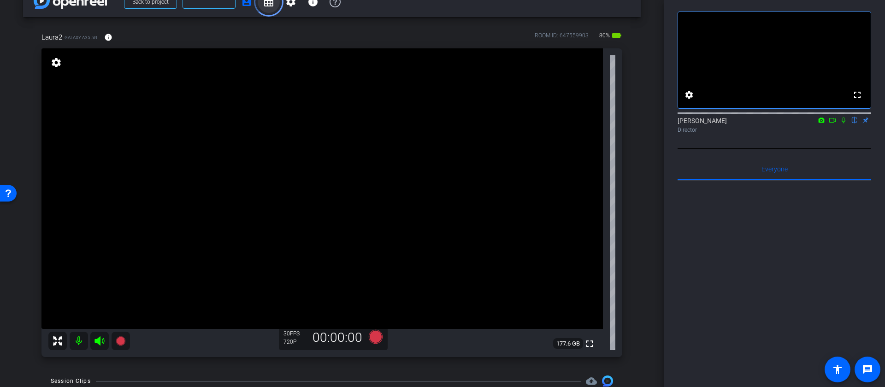
click at [270, 6] on mat-icon "grid_on" at bounding box center [268, 1] width 11 height 11
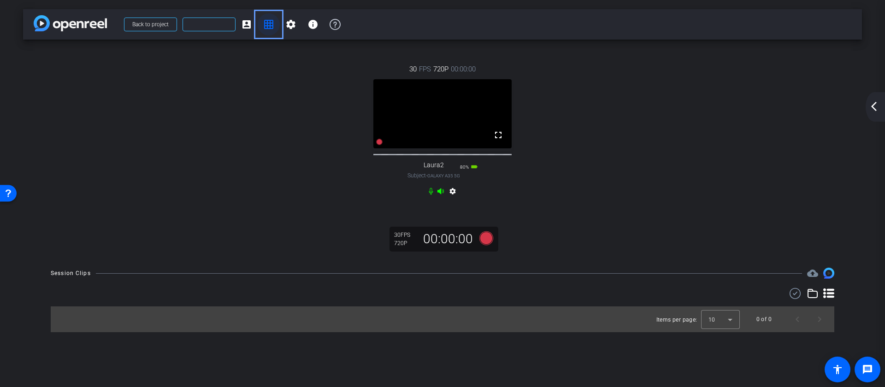
scroll to position [0, 0]
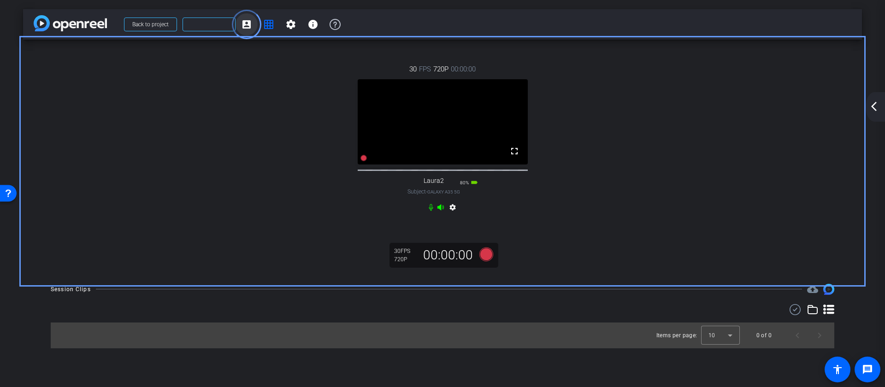
click at [248, 25] on mat-icon "account_box" at bounding box center [246, 24] width 11 height 11
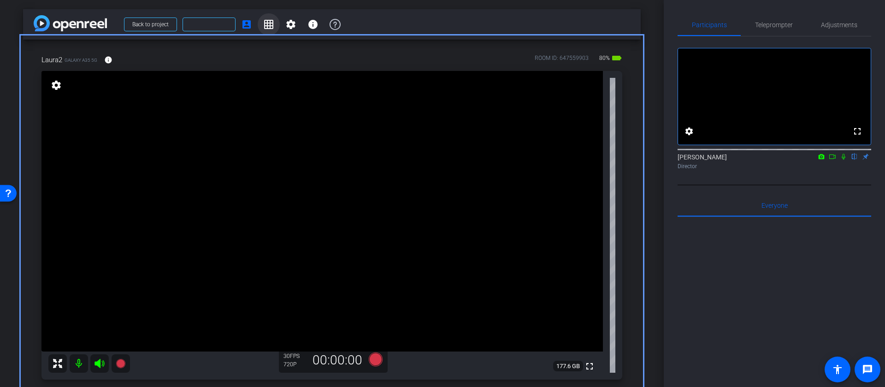
scroll to position [2, 0]
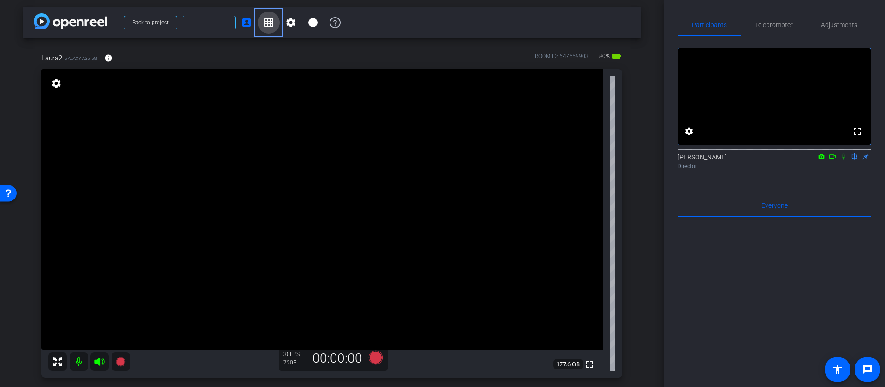
click at [270, 18] on mat-icon "grid_on" at bounding box center [268, 22] width 11 height 11
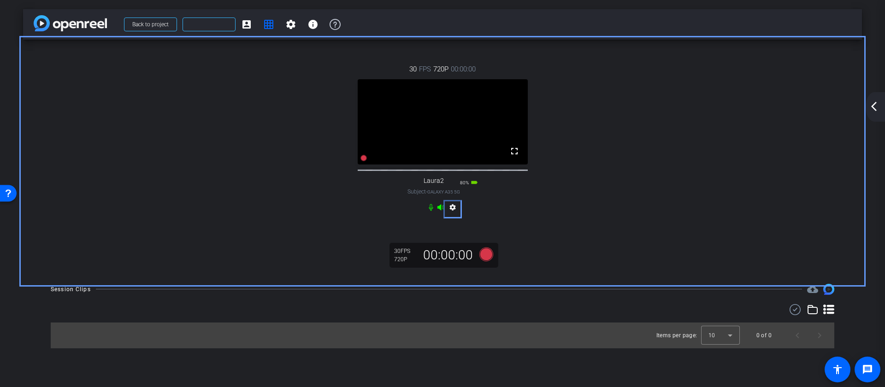
click at [454, 215] on mat-icon "settings" at bounding box center [452, 209] width 11 height 11
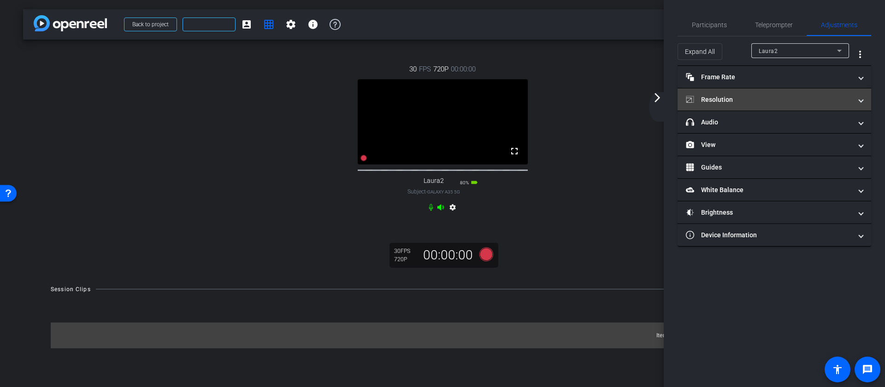
click at [817, 100] on mat-panel-title "Resolution" at bounding box center [769, 100] width 166 height 10
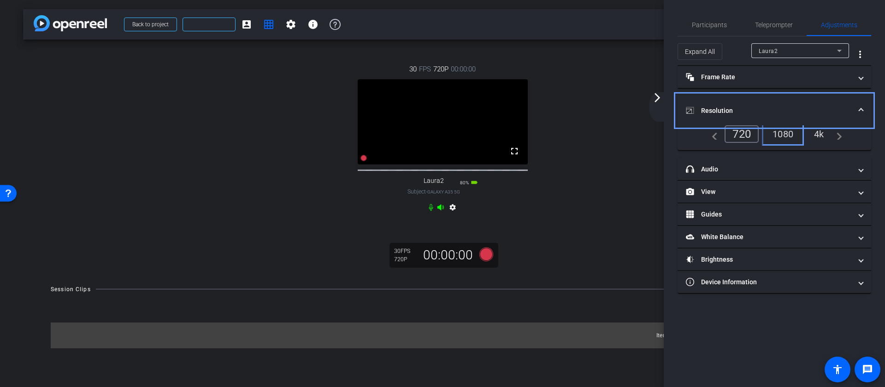
click at [788, 136] on div "1080" at bounding box center [783, 134] width 35 height 16
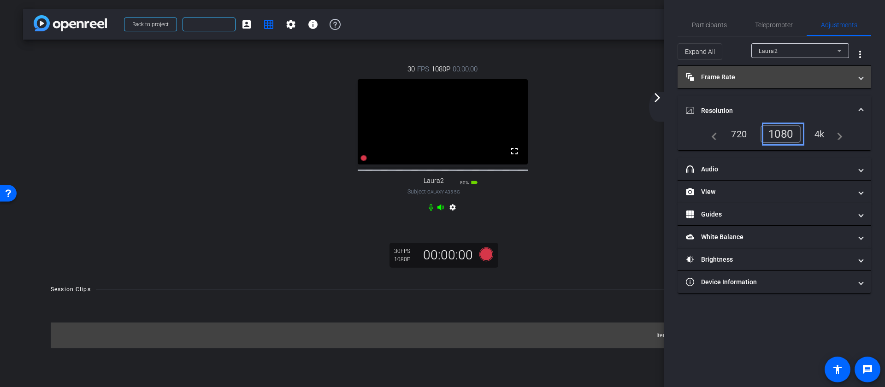
click at [863, 80] on span at bounding box center [861, 77] width 4 height 10
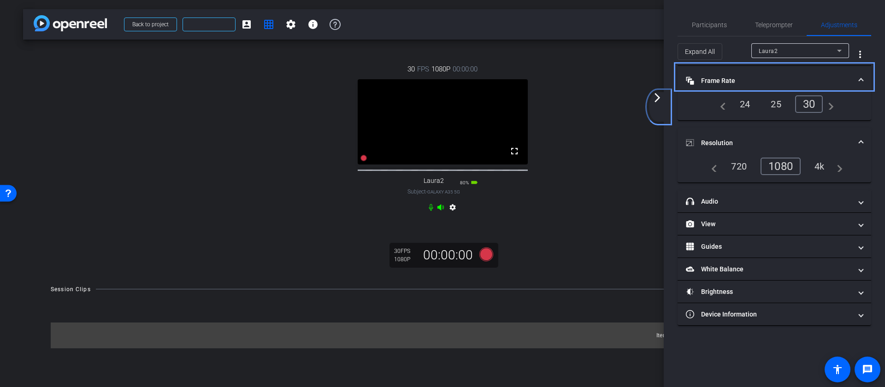
click at [659, 99] on mat-icon "arrow_forward_ios" at bounding box center [657, 97] width 11 height 11
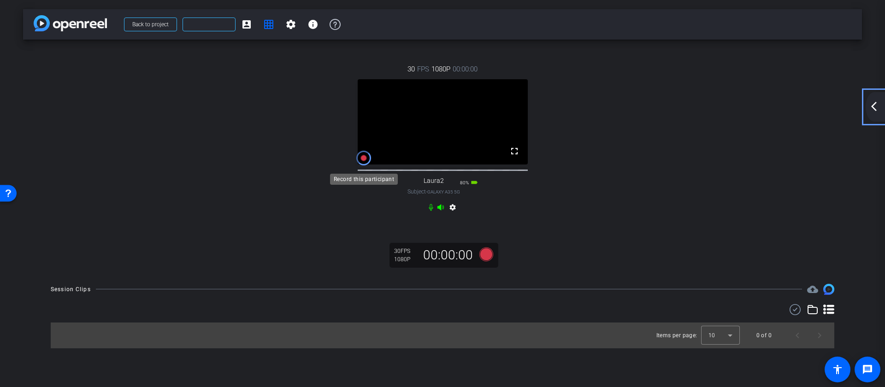
click at [362, 162] on icon at bounding box center [363, 157] width 7 height 7
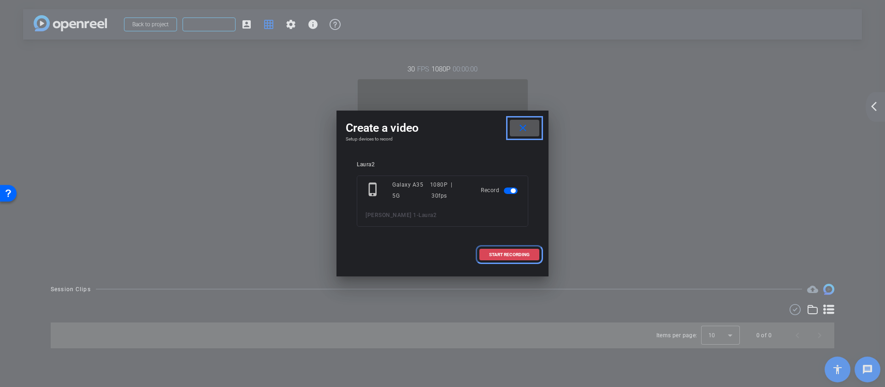
click at [514, 255] on span "START RECORDING" at bounding box center [509, 255] width 41 height 5
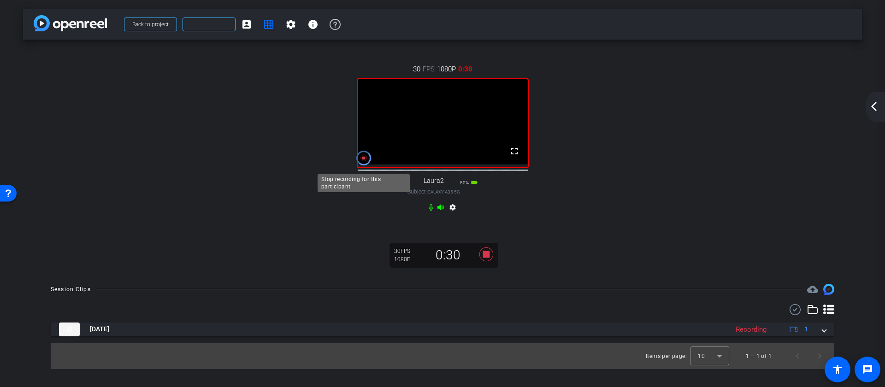
click at [364, 161] on icon at bounding box center [364, 158] width 6 height 6
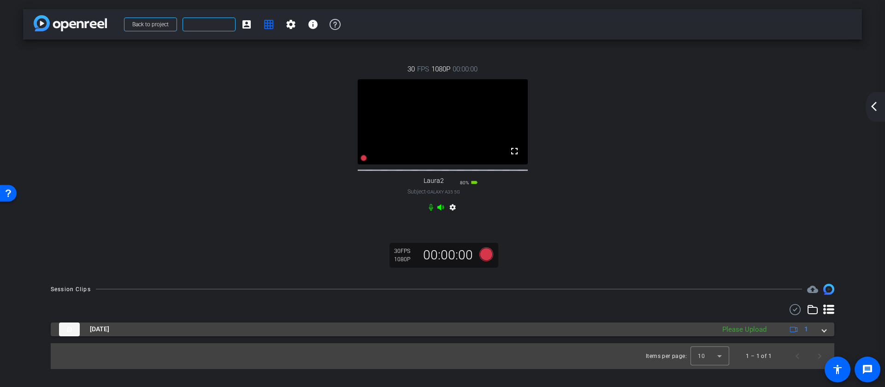
click at [825, 334] on span at bounding box center [824, 330] width 4 height 10
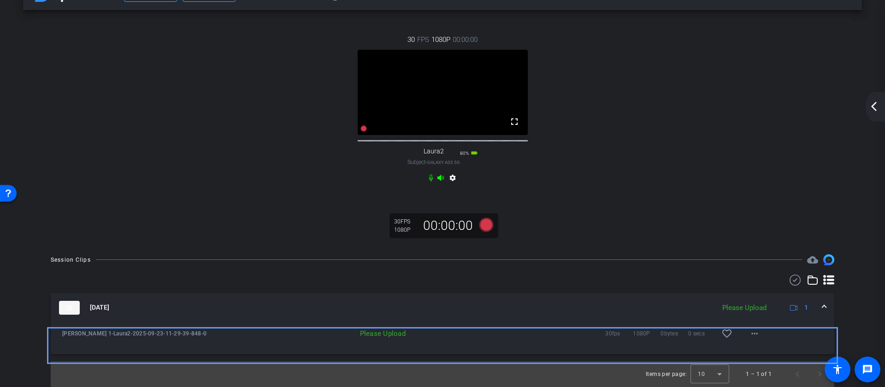
scroll to position [33, 0]
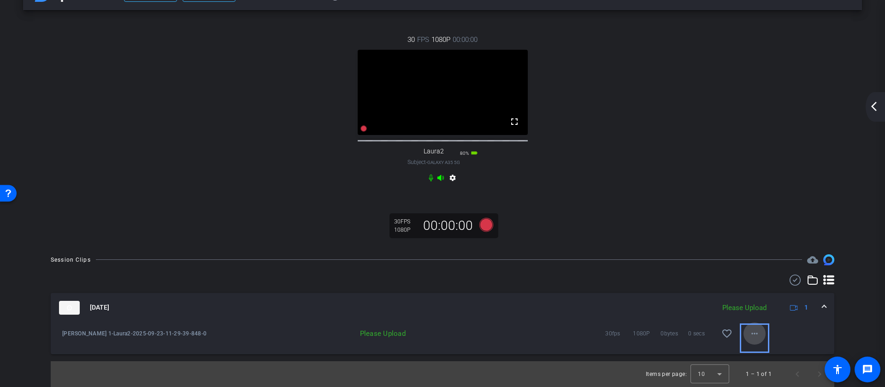
click at [757, 339] on mat-icon "more_horiz" at bounding box center [754, 333] width 11 height 11
click at [762, 297] on span "Upload" at bounding box center [769, 296] width 37 height 11
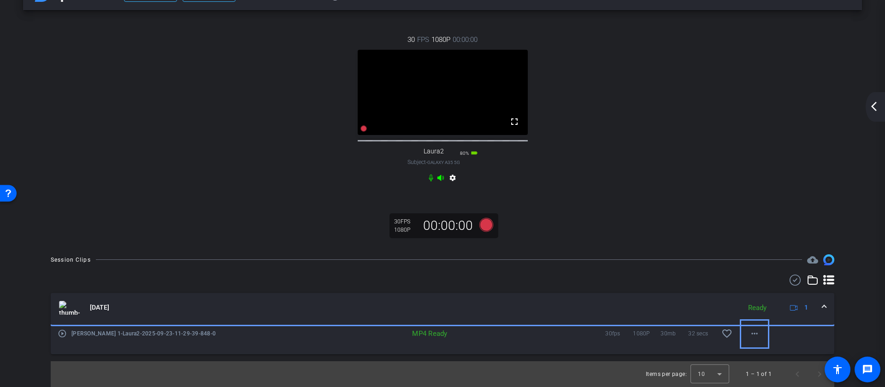
click at [822, 308] on span at bounding box center [824, 308] width 4 height 10
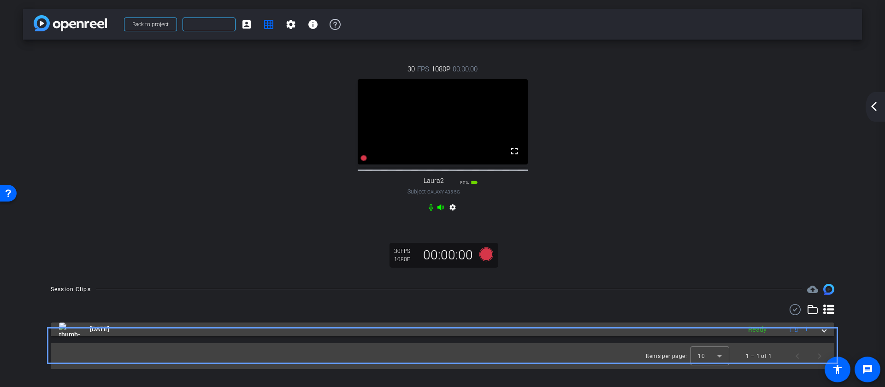
scroll to position [0, 0]
click at [825, 334] on span at bounding box center [824, 330] width 4 height 10
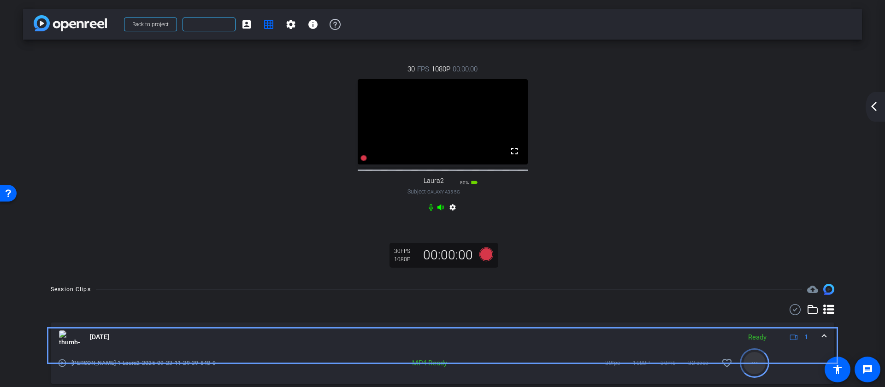
click at [751, 369] on mat-icon "more_horiz" at bounding box center [754, 363] width 11 height 11
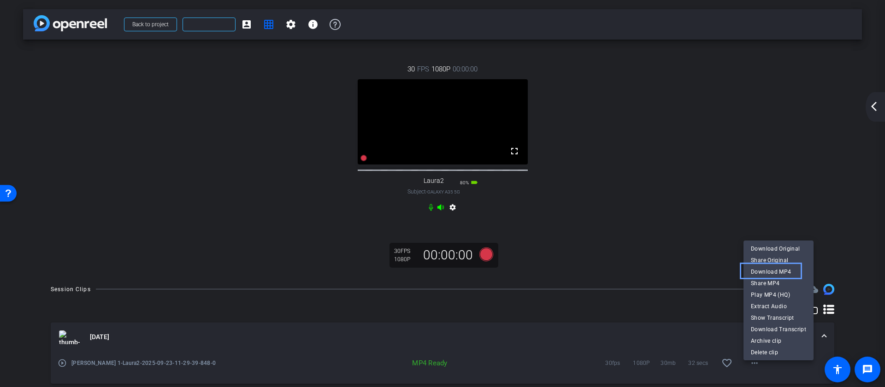
click at [564, 321] on div at bounding box center [442, 193] width 885 height 387
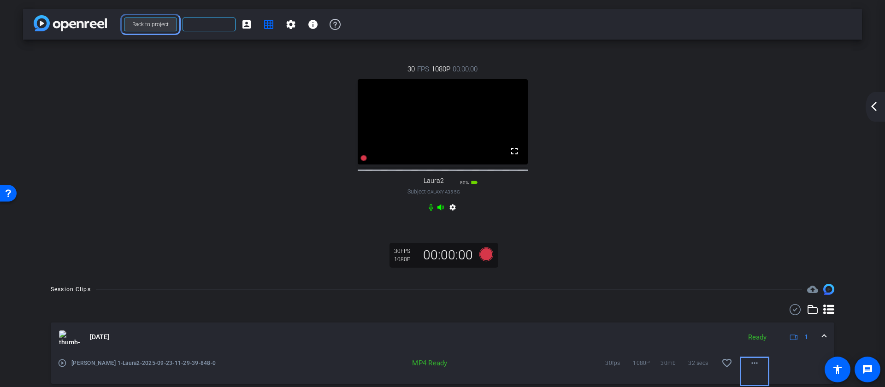
click at [151, 25] on span "Back to project" at bounding box center [150, 24] width 36 height 6
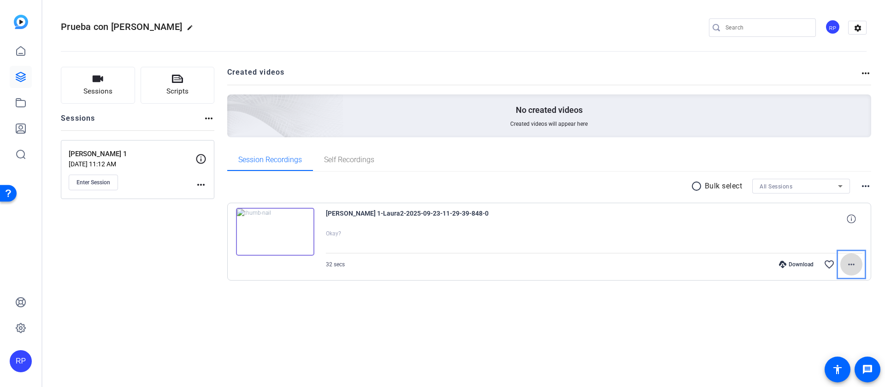
click at [852, 264] on mat-icon "more_horiz" at bounding box center [851, 264] width 11 height 11
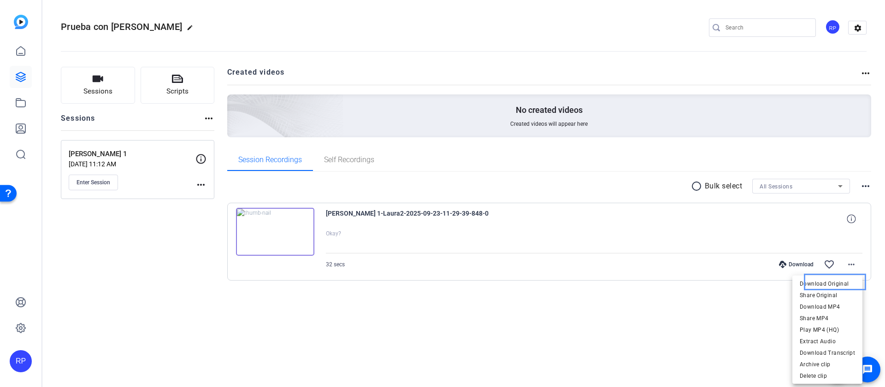
click at [745, 308] on div at bounding box center [442, 193] width 885 height 387
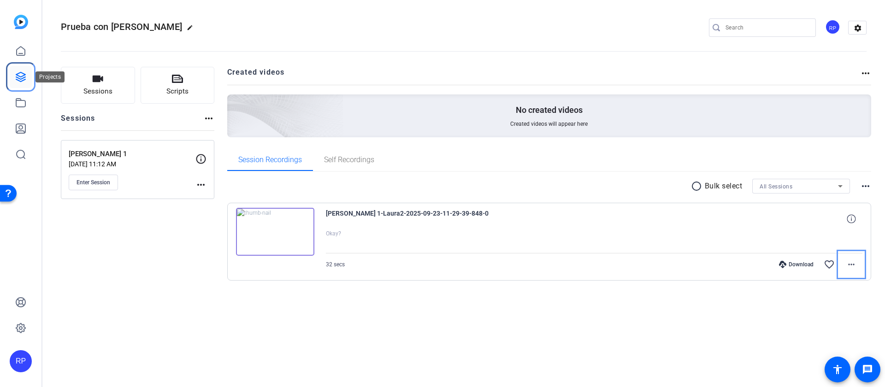
click at [24, 74] on icon at bounding box center [20, 76] width 9 height 9
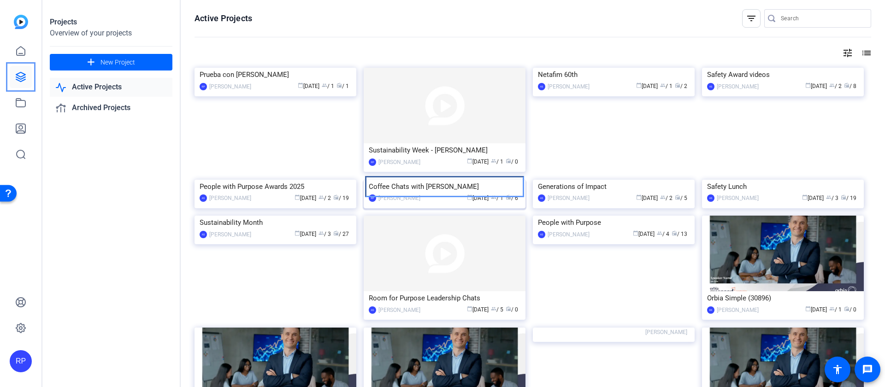
click at [425, 194] on div "Coffee Chats with [PERSON_NAME]" at bounding box center [445, 187] width 152 height 14
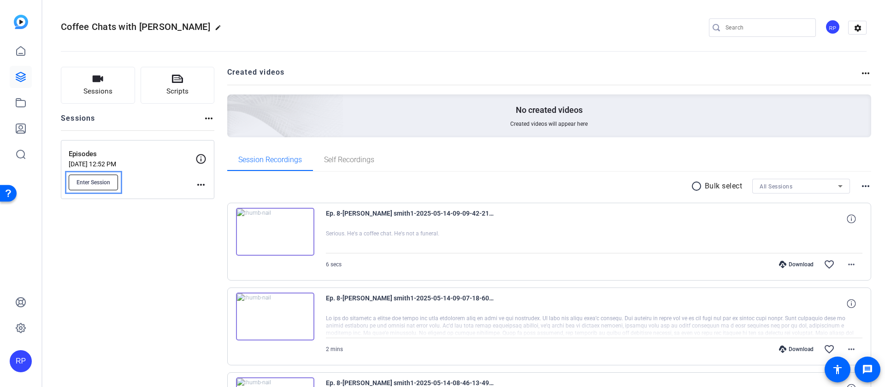
click at [89, 184] on span "Enter Session" at bounding box center [94, 182] width 34 height 7
click at [201, 187] on mat-icon "more_horiz" at bounding box center [200, 184] width 11 height 11
click at [215, 199] on span "Edit Session" at bounding box center [224, 198] width 42 height 11
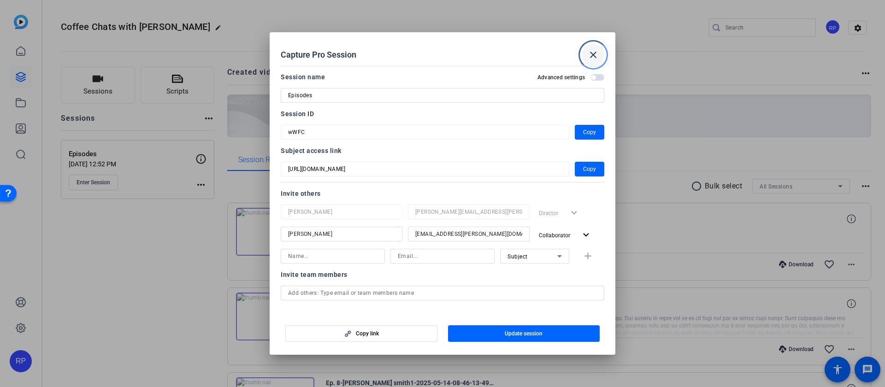
click at [593, 55] on mat-icon "close" at bounding box center [593, 54] width 11 height 11
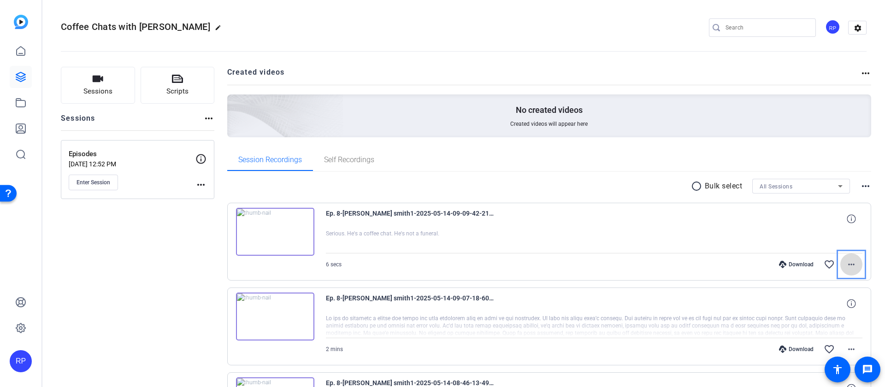
click at [851, 267] on mat-icon "more_horiz" at bounding box center [851, 264] width 11 height 11
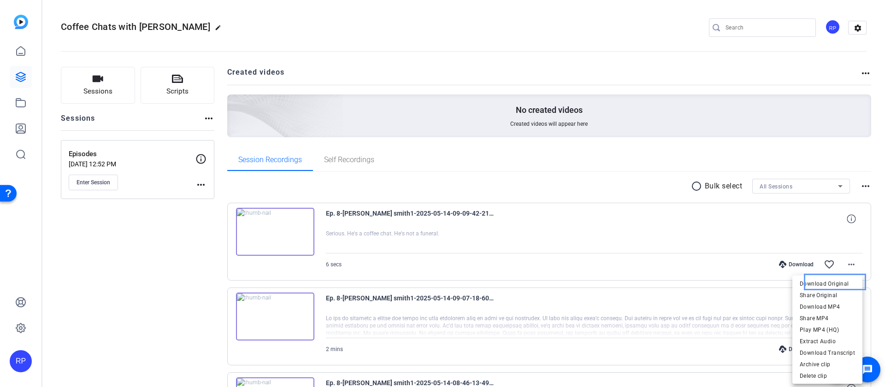
click at [785, 269] on div at bounding box center [442, 193] width 885 height 387
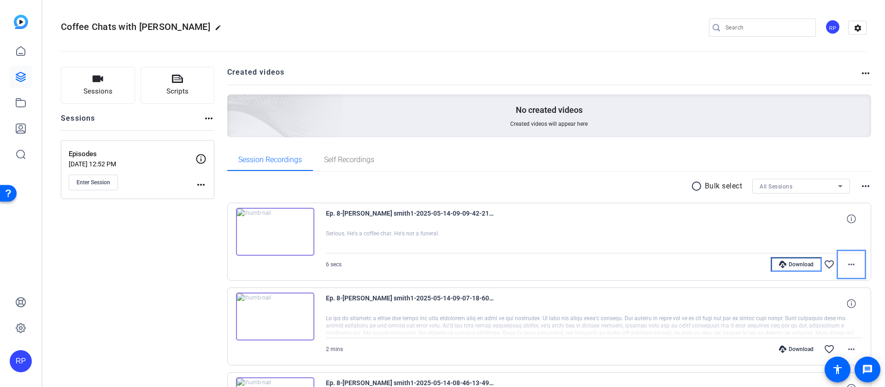
click at [793, 265] on div "Download" at bounding box center [796, 264] width 44 height 7
click at [853, 266] on mat-icon "more_horiz" at bounding box center [851, 264] width 11 height 11
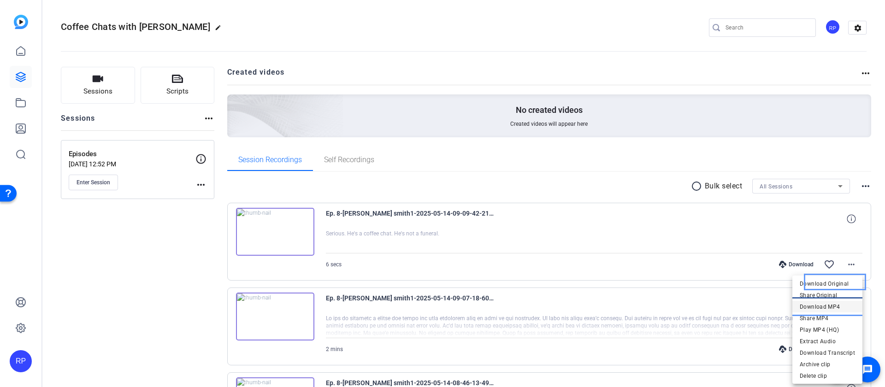
click at [824, 307] on span "Download MP4" at bounding box center [827, 306] width 55 height 11
